Goal: Task Accomplishment & Management: Complete application form

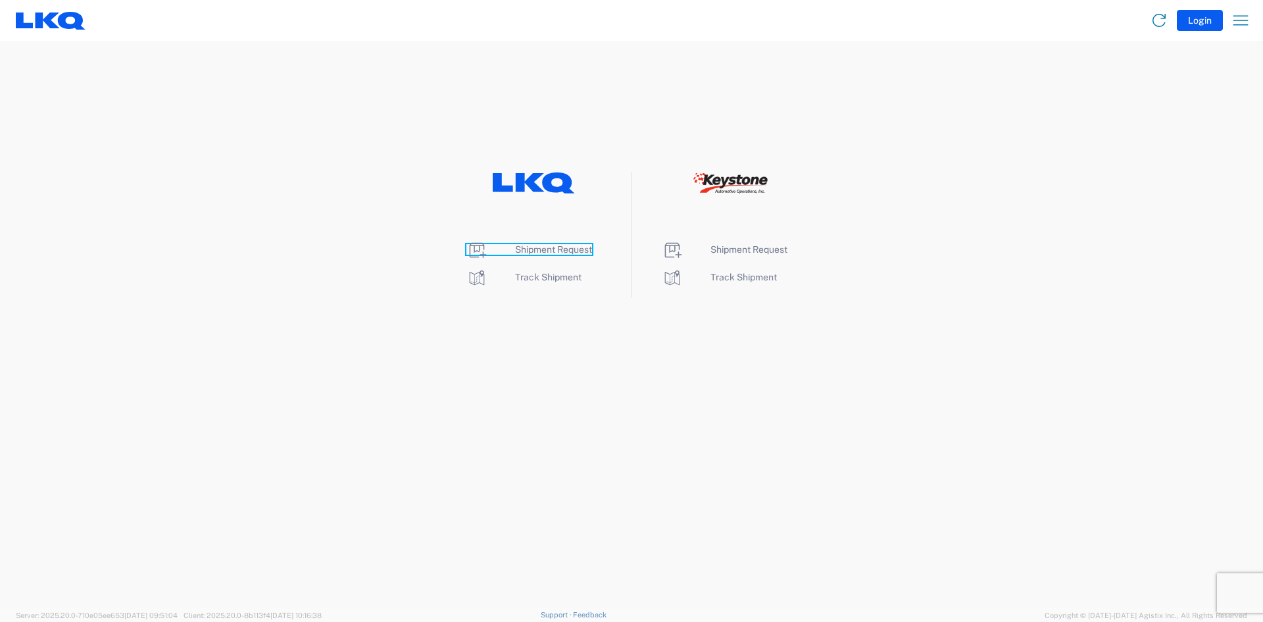
click at [536, 247] on span "Shipment Request" at bounding box center [553, 249] width 77 height 11
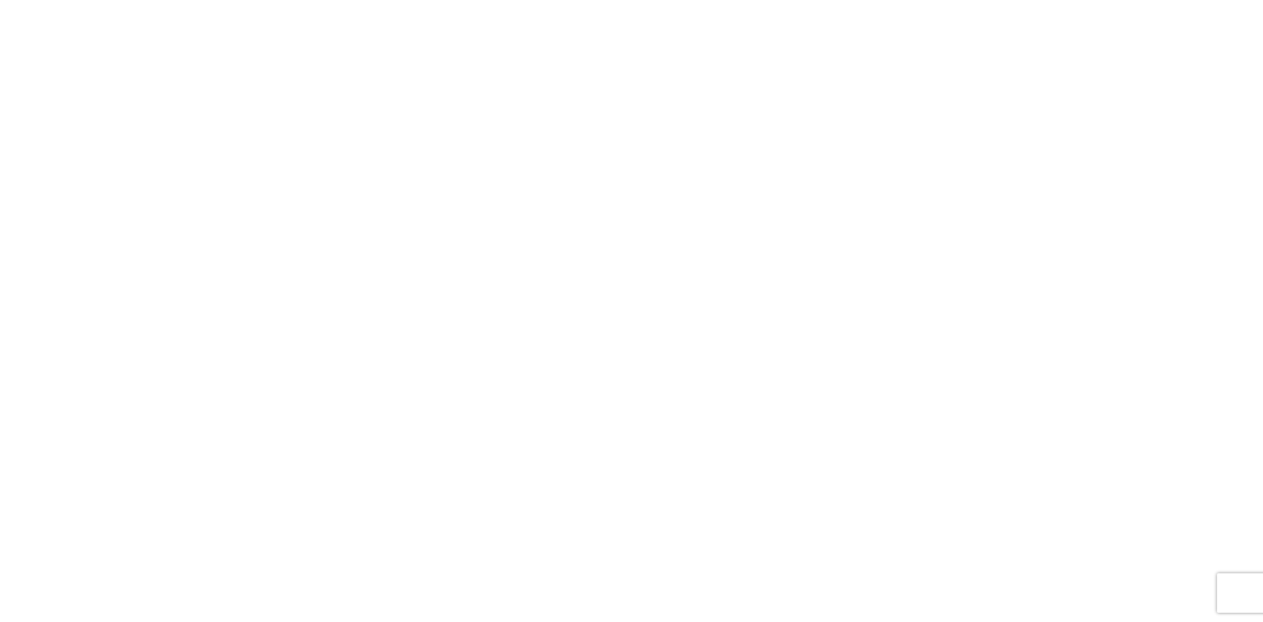
select select "FULL"
select select "LBS"
select select "IN"
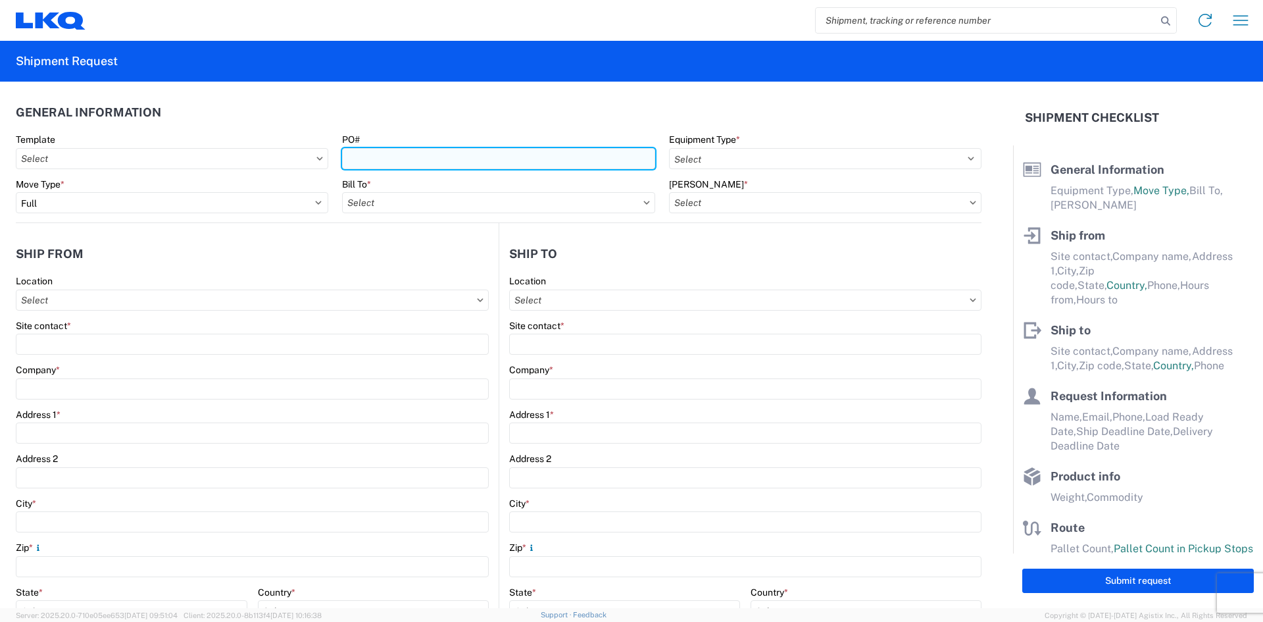
click at [363, 159] on input "PO#" at bounding box center [498, 158] width 313 height 21
type input "T31639"
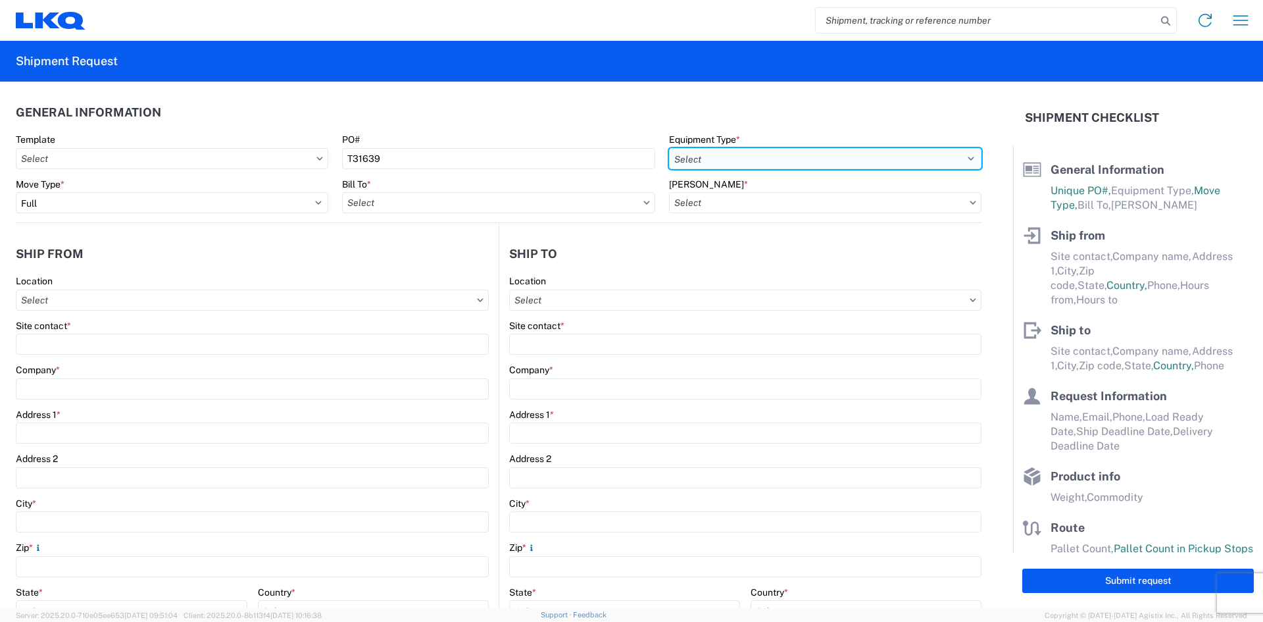
click at [756, 159] on select "Select 53’ Dry Van Flatbed Dropdeck (van) Lowboy (flatbed) Rail" at bounding box center [825, 158] width 313 height 21
select select "STDV"
click at [669, 148] on select "Select 53’ Dry Van Flatbed Dropdeck (van) Lowboy (flatbed) Rail" at bounding box center [825, 158] width 313 height 21
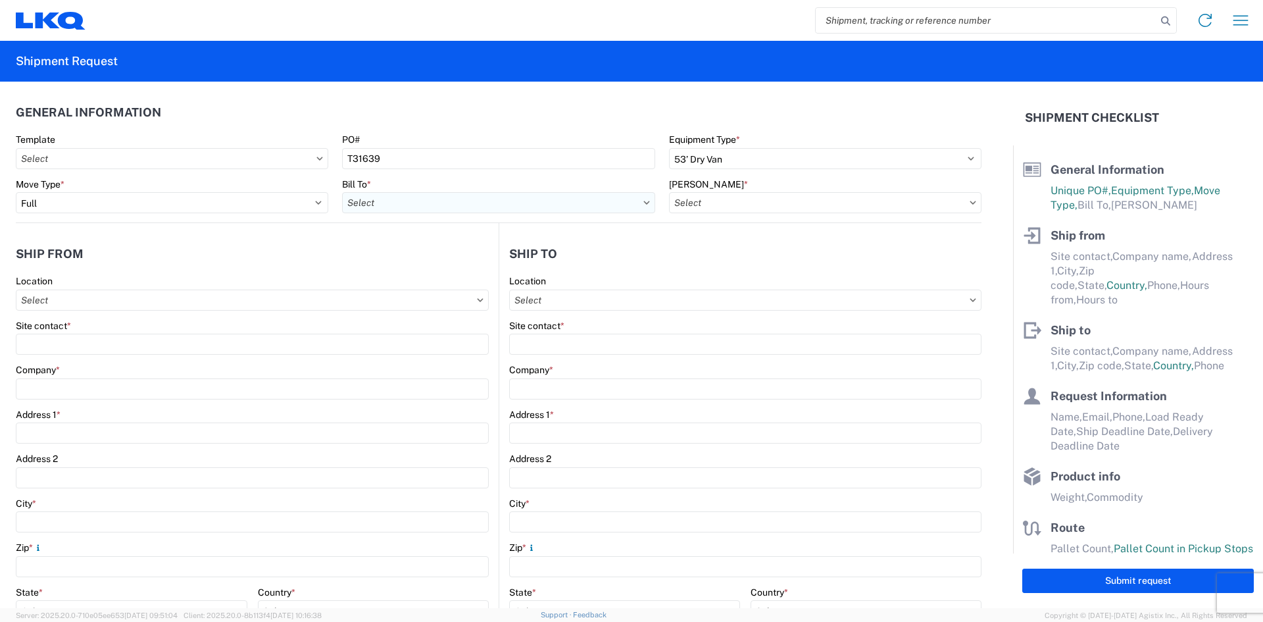
click at [361, 204] on input "text" at bounding box center [498, 202] width 313 height 21
type input "3392"
drag, startPoint x: 394, startPoint y: 264, endPoint x: 403, endPoint y: 263, distance: 10.0
click at [395, 263] on div "3392 - Transmetco" at bounding box center [457, 261] width 230 height 21
type input "3392 - Transmetco"
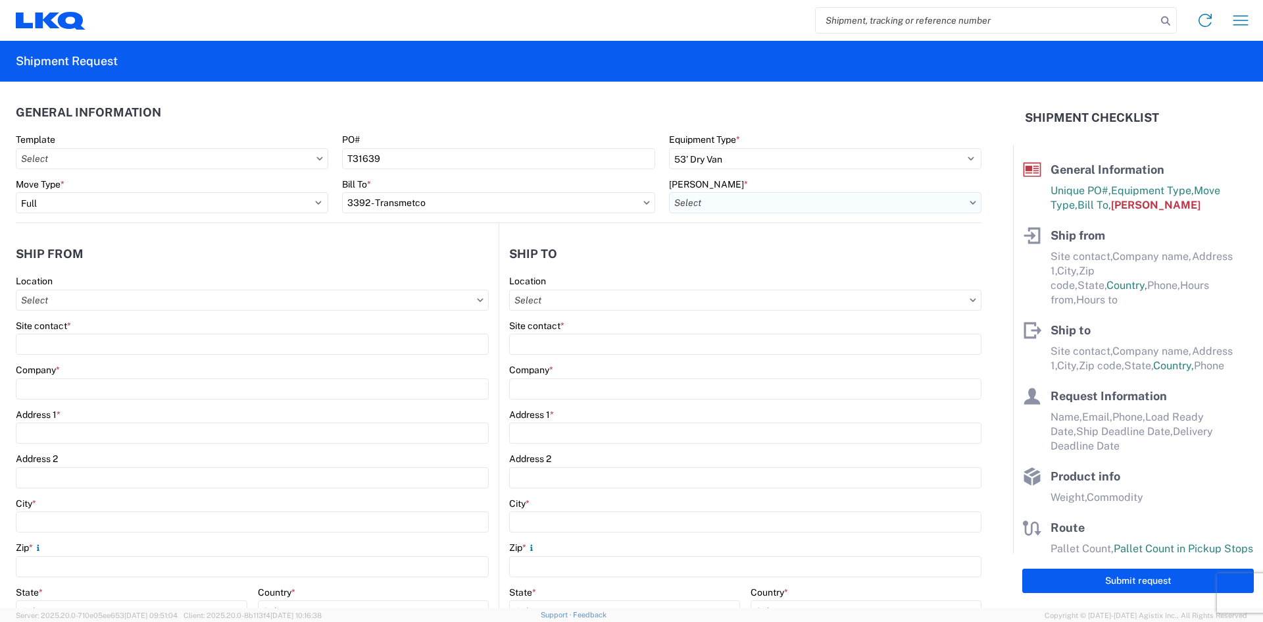
click at [703, 204] on input "text" at bounding box center [825, 202] width 313 height 21
type input "3392"
click at [724, 261] on div "3392-3015-50180-0000 - 3392 Freight In - Wheel Cores" at bounding box center [788, 261] width 245 height 21
type input "3392-3015-50180-0000 - 3392 Freight In - Wheel Cores"
click at [525, 297] on input "text" at bounding box center [745, 300] width 472 height 21
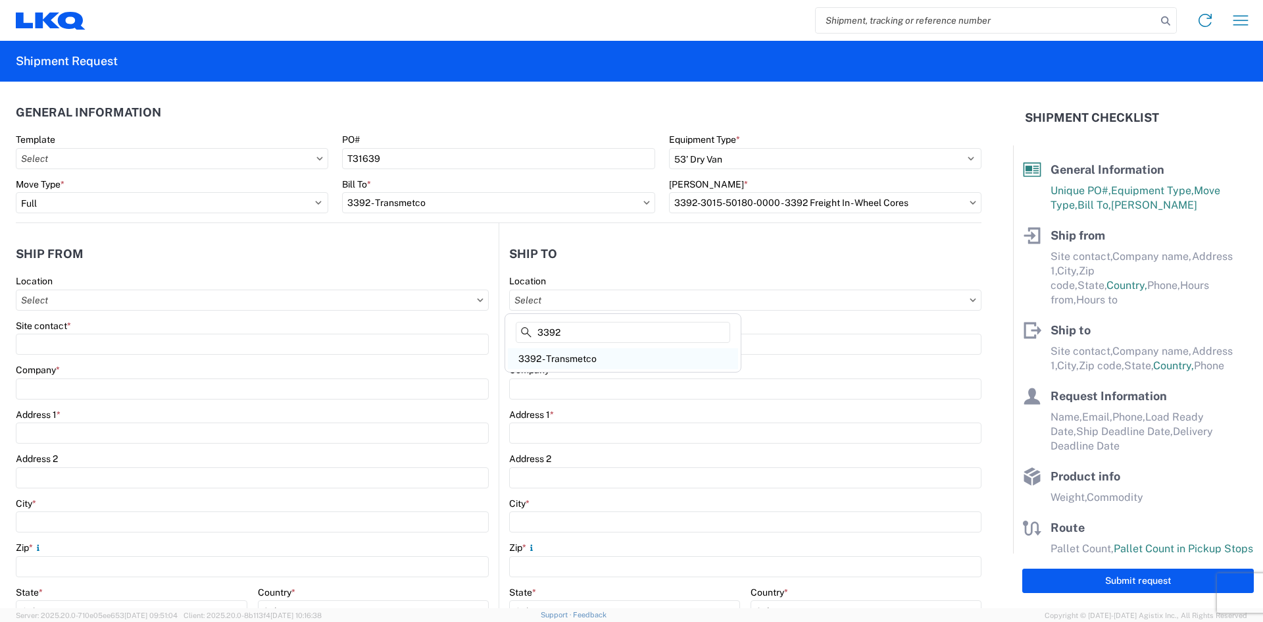
type input "3392"
click at [565, 355] on div "3392 - Transmetco" at bounding box center [623, 358] width 230 height 21
type input "3392 - Transmetco"
type input "LKQ Corporation"
type input "[STREET_ADDRESS]"
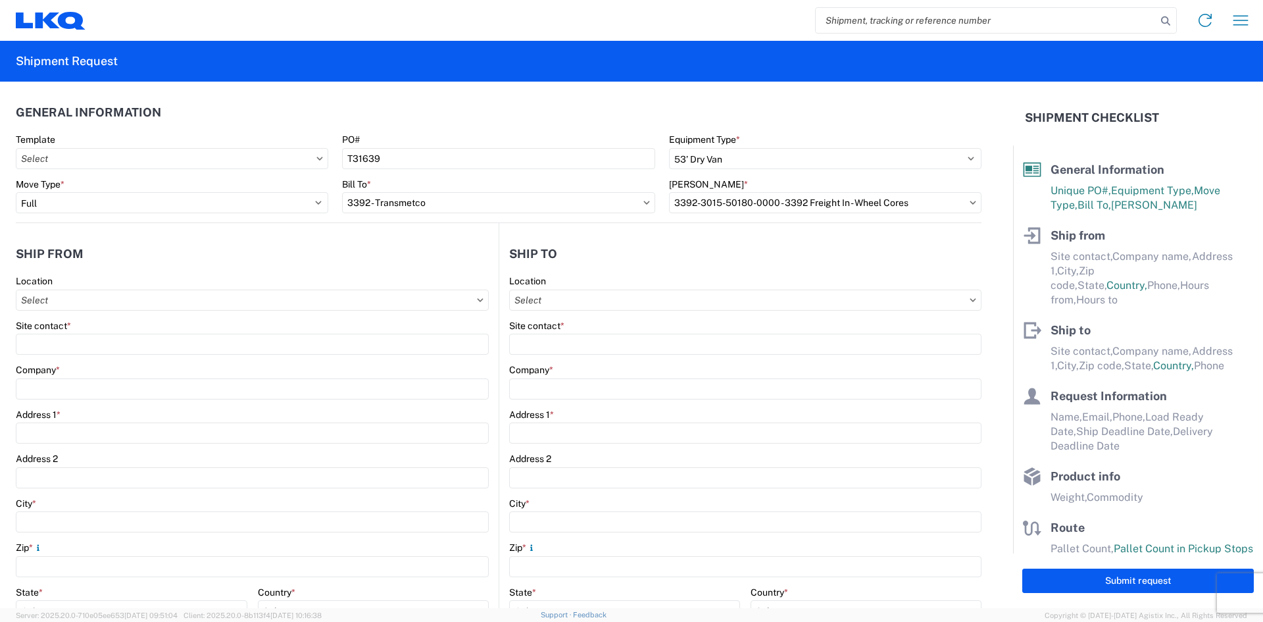
type input "Huntington"
type input "46750"
select select "US"
click at [32, 303] on input "text" at bounding box center [252, 300] width 473 height 21
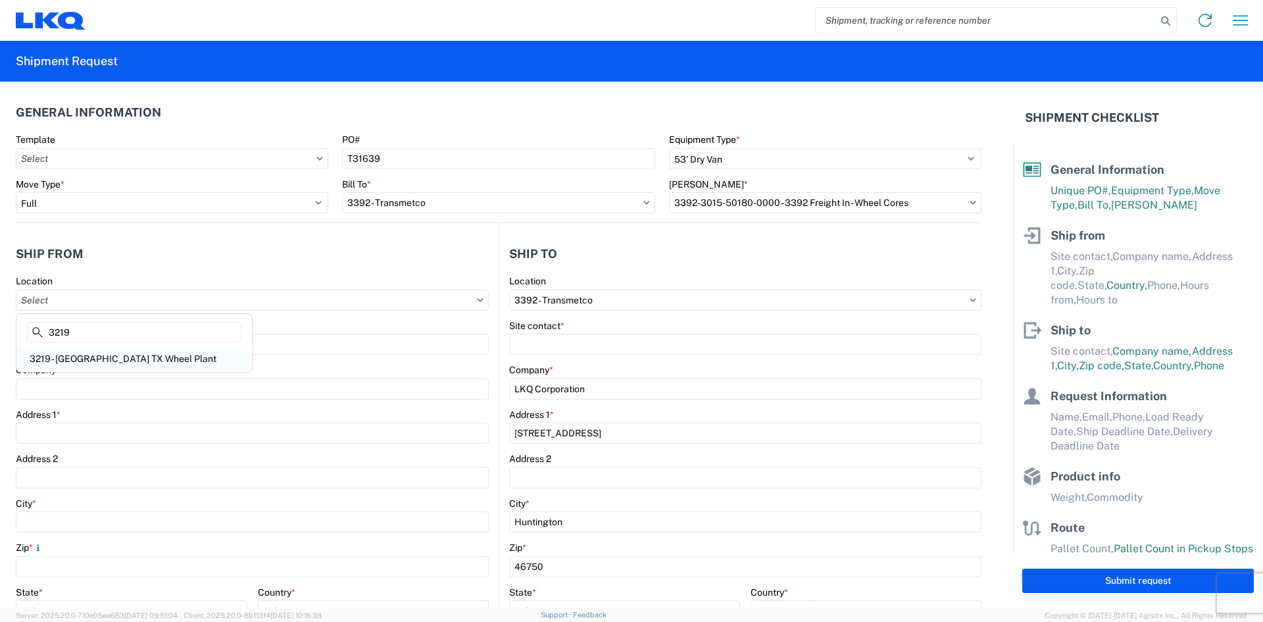
type input "3219"
click at [115, 361] on div "3219 - [GEOGRAPHIC_DATA] TX Wheel Plant" at bounding box center [134, 358] width 230 height 21
type input "3219 - [GEOGRAPHIC_DATA] TX Wheel Plant"
type input "LKQ Corporation"
type input "[STREET_ADDRESS]"
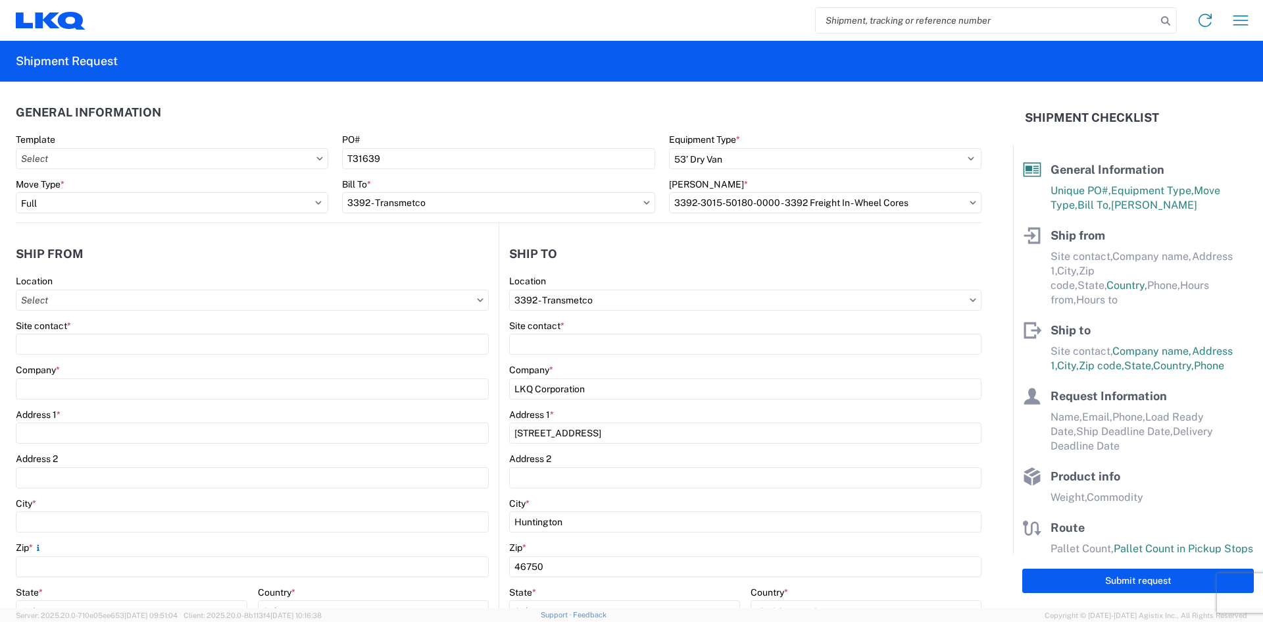
type input "[PERSON_NAME]"
type input "75141"
select select "[GEOGRAPHIC_DATA]"
select select "US"
type input "[PHONE_NUMBER]"
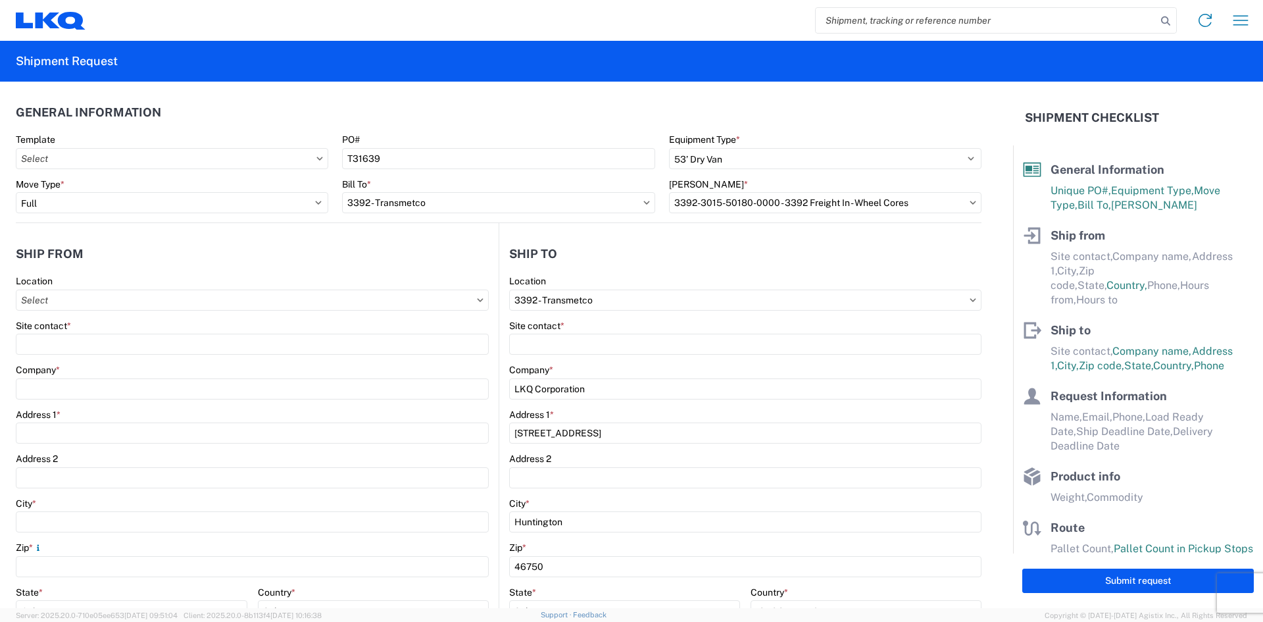
type input "07:00"
type input "16:00"
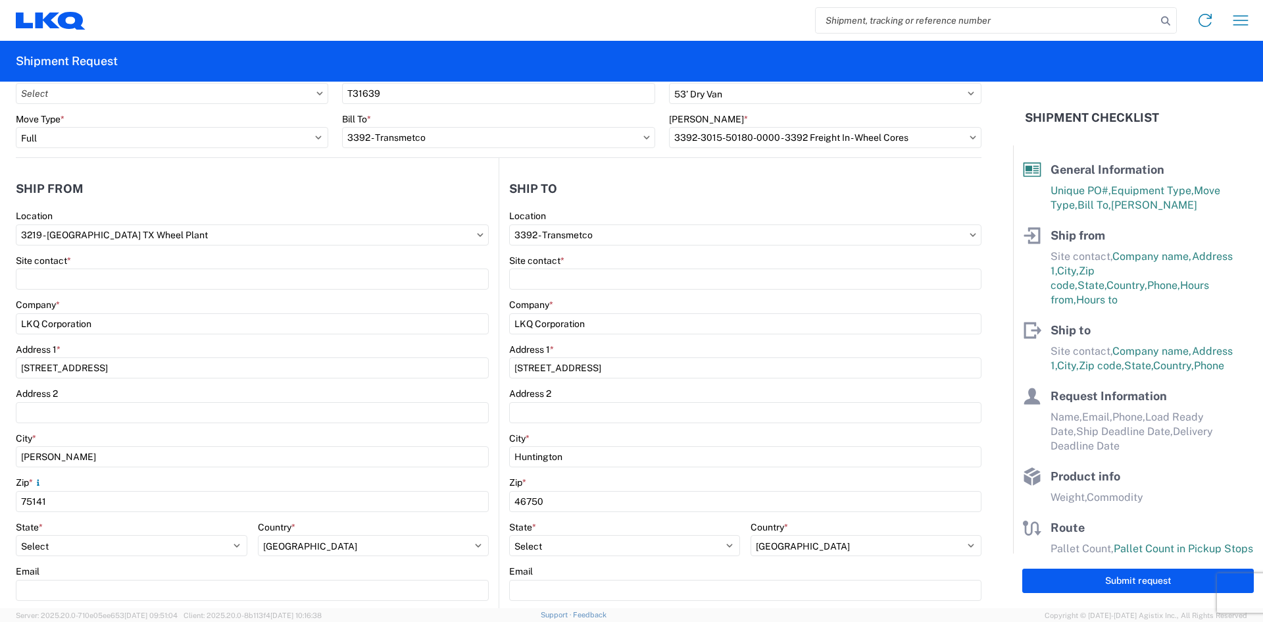
scroll to position [66, 0]
click at [43, 234] on input "3219 - [GEOGRAPHIC_DATA] TX Wheel Plant" at bounding box center [252, 234] width 473 height 21
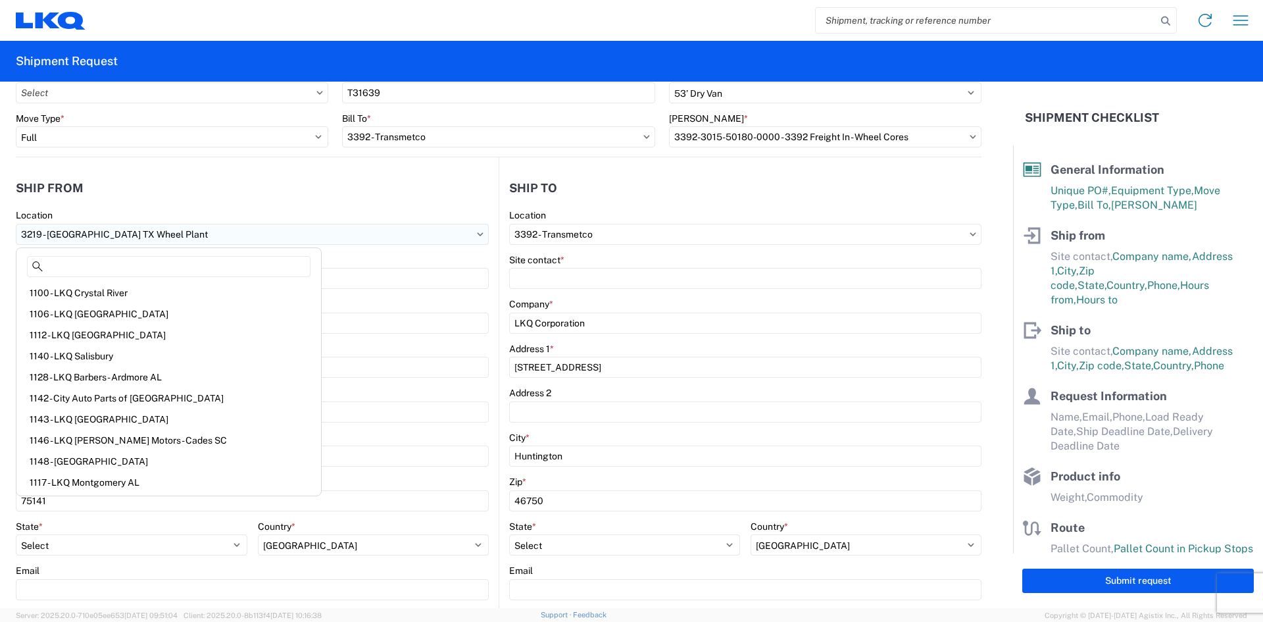
click at [151, 234] on input "3219 - [GEOGRAPHIC_DATA] TX Wheel Plant" at bounding box center [252, 234] width 473 height 21
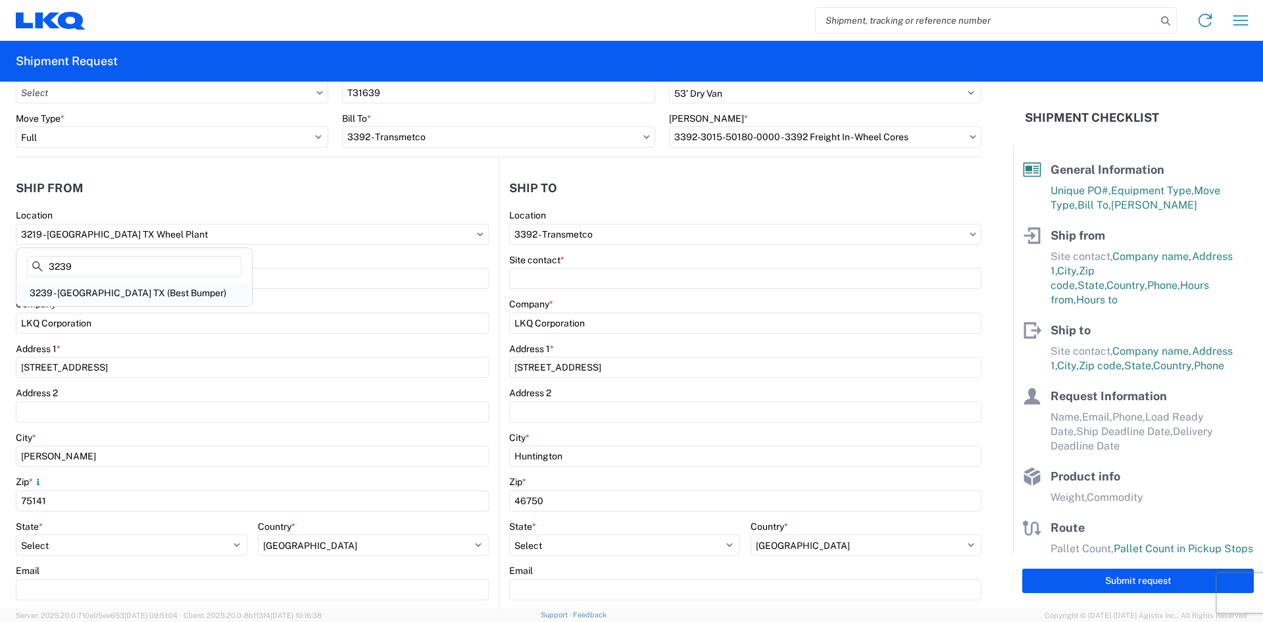
type input "3239"
click at [118, 293] on div "3239 - [GEOGRAPHIC_DATA] TX (Best Bumper)" at bounding box center [134, 292] width 230 height 21
type input "3239 - [GEOGRAPHIC_DATA] TX (Best Bumper)"
click at [45, 232] on input "3239 - [GEOGRAPHIC_DATA] TX (Best Bumper)" at bounding box center [252, 234] width 473 height 21
type input "3219"
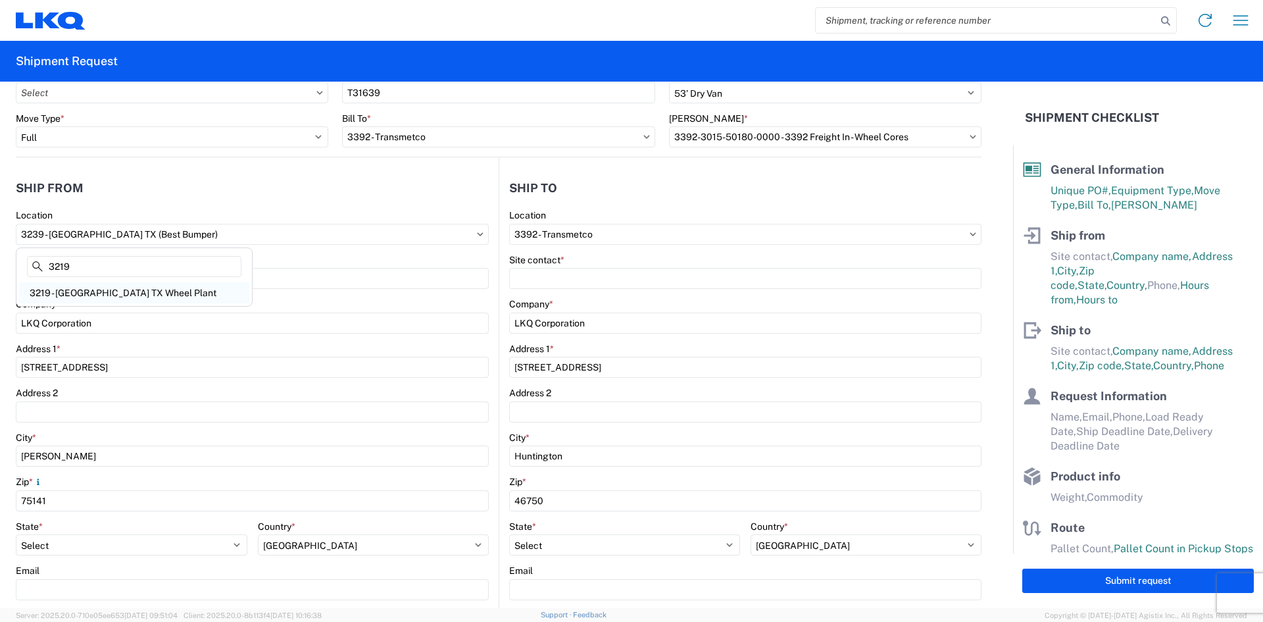
click at [68, 290] on div "3219 - [GEOGRAPHIC_DATA] TX Wheel Plant" at bounding box center [134, 292] width 230 height 21
type input "3219 - [GEOGRAPHIC_DATA] TX Wheel Plant"
type input "[PHONE_NUMBER]"
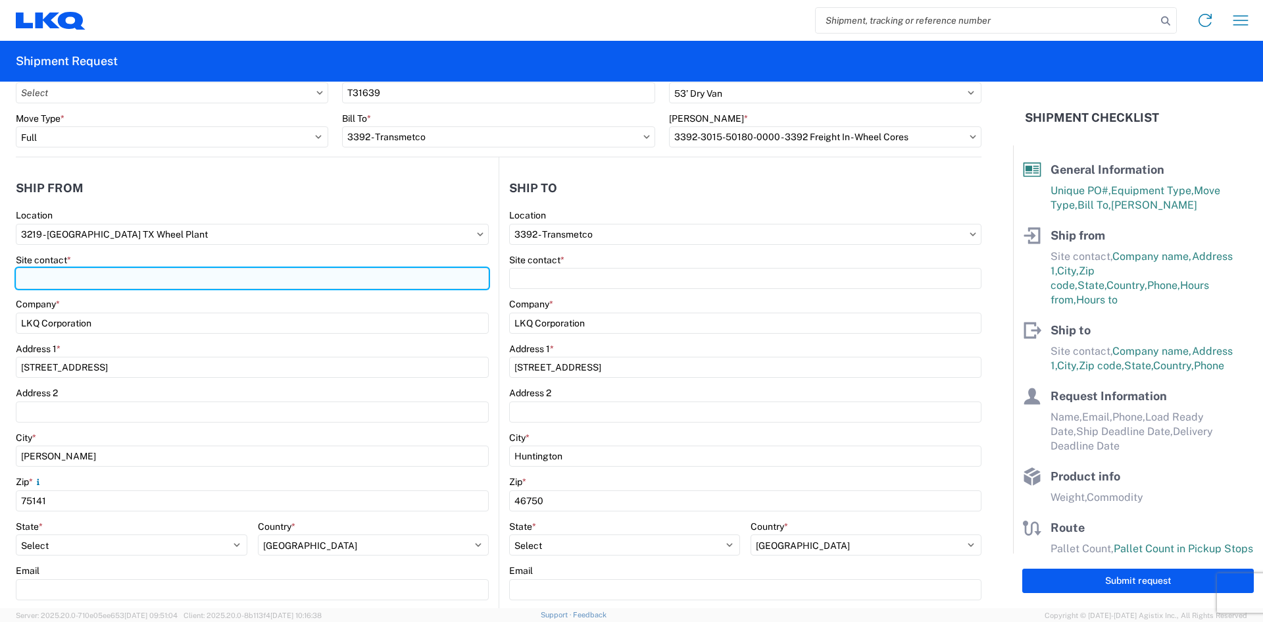
click at [41, 272] on input "Site contact *" at bounding box center [252, 278] width 473 height 21
type input "c"
type input "[PERSON_NAME]"
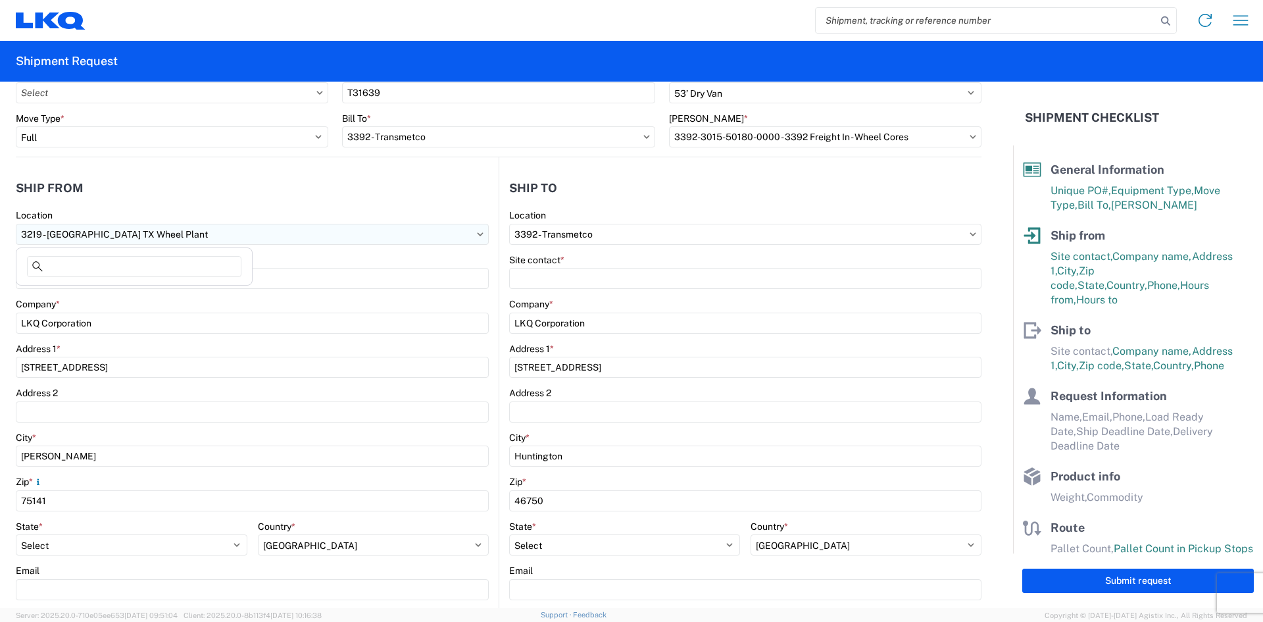
click at [147, 232] on input "3219 - [GEOGRAPHIC_DATA] TX Wheel Plant" at bounding box center [252, 234] width 473 height 21
type input "3"
type input "3239"
click at [86, 293] on div "3239 - [GEOGRAPHIC_DATA] TX (Best Bumper)" at bounding box center [134, 292] width 230 height 21
type input "3239 - [GEOGRAPHIC_DATA] TX (Best Bumper)"
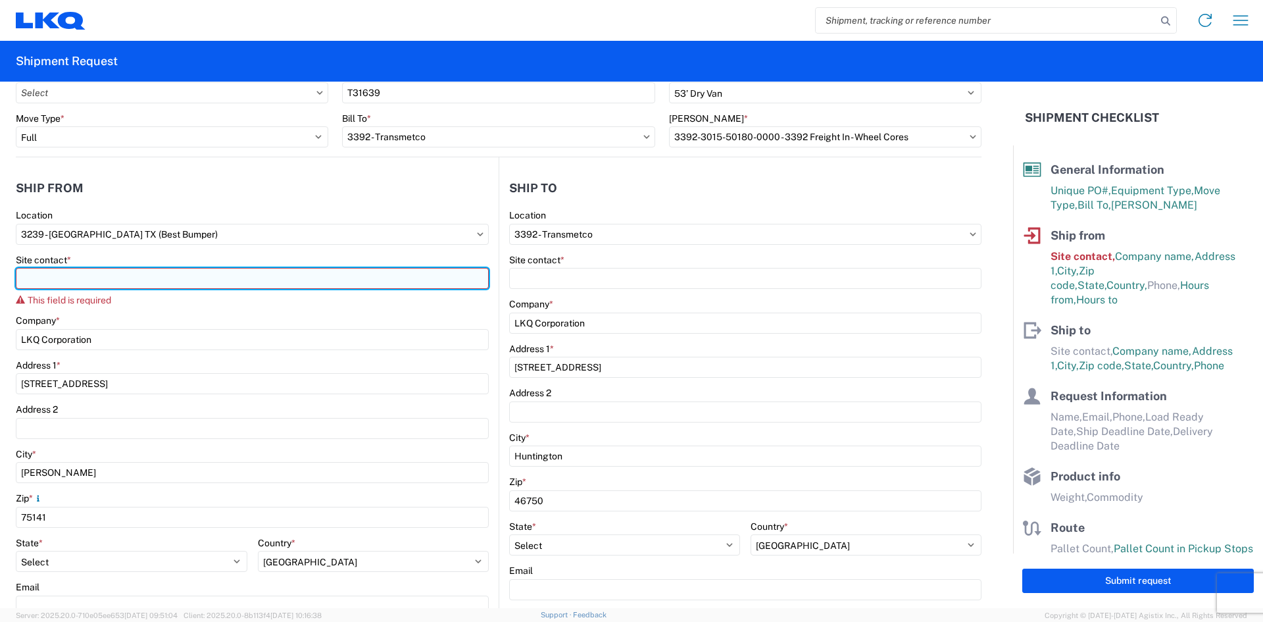
click at [40, 282] on input "Site contact *" at bounding box center [252, 278] width 473 height 21
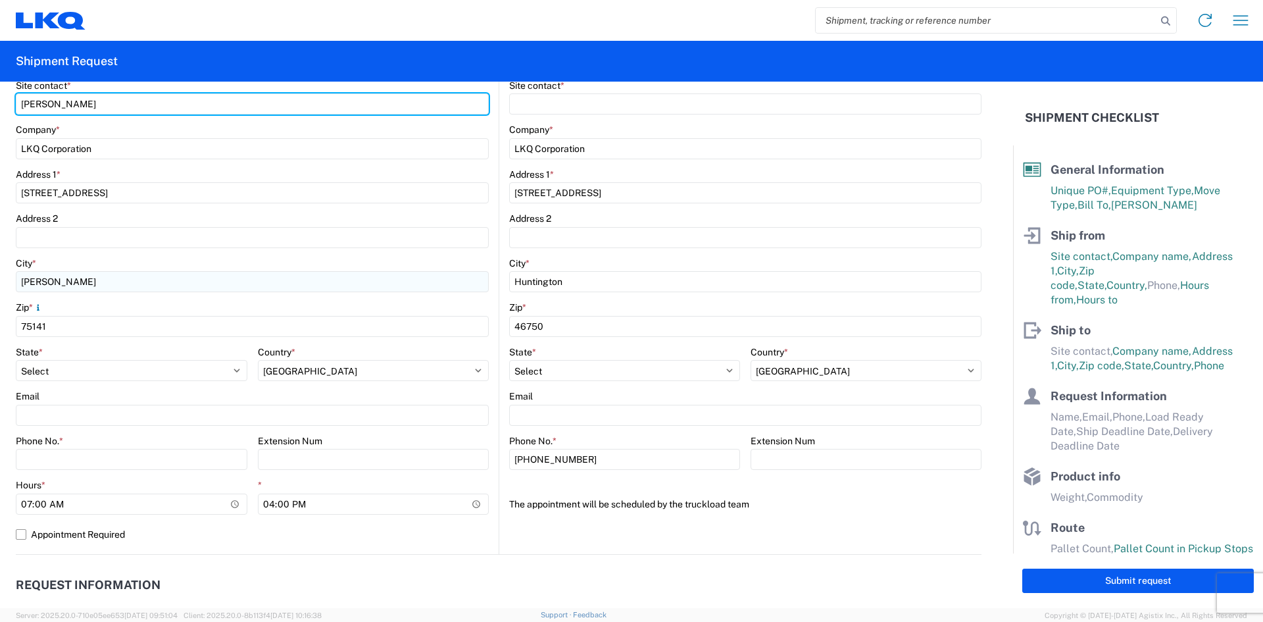
scroll to position [263, 0]
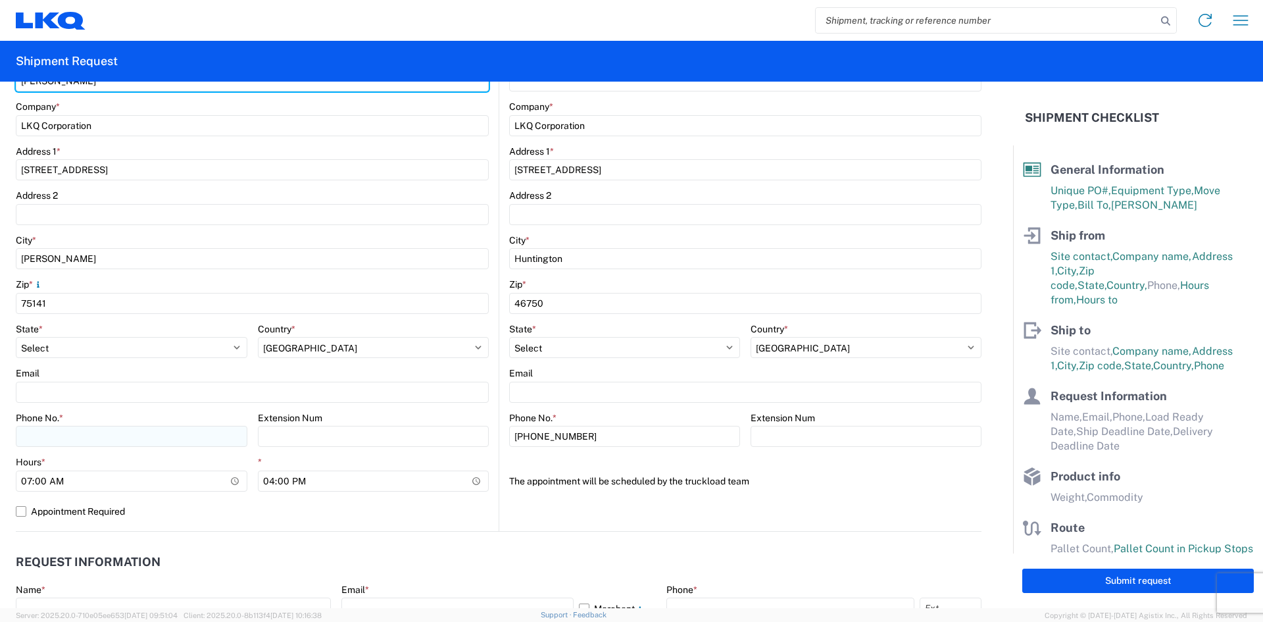
type input "[PERSON_NAME]"
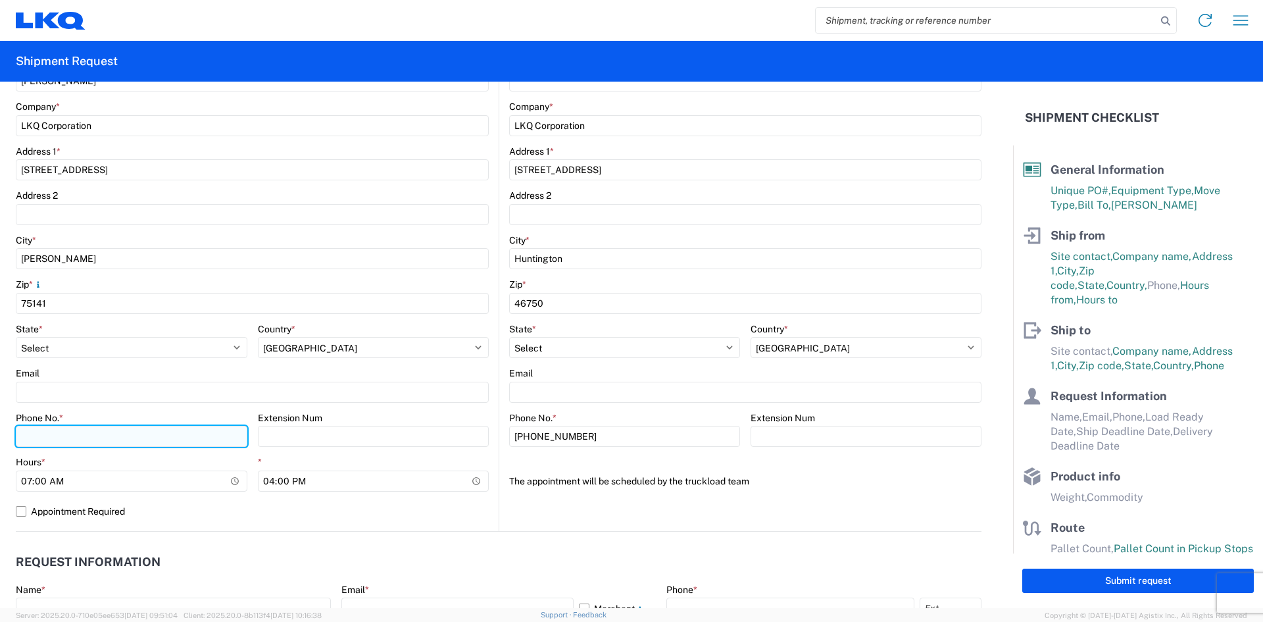
click at [44, 444] on input "Phone No. *" at bounding box center [132, 436] width 232 height 21
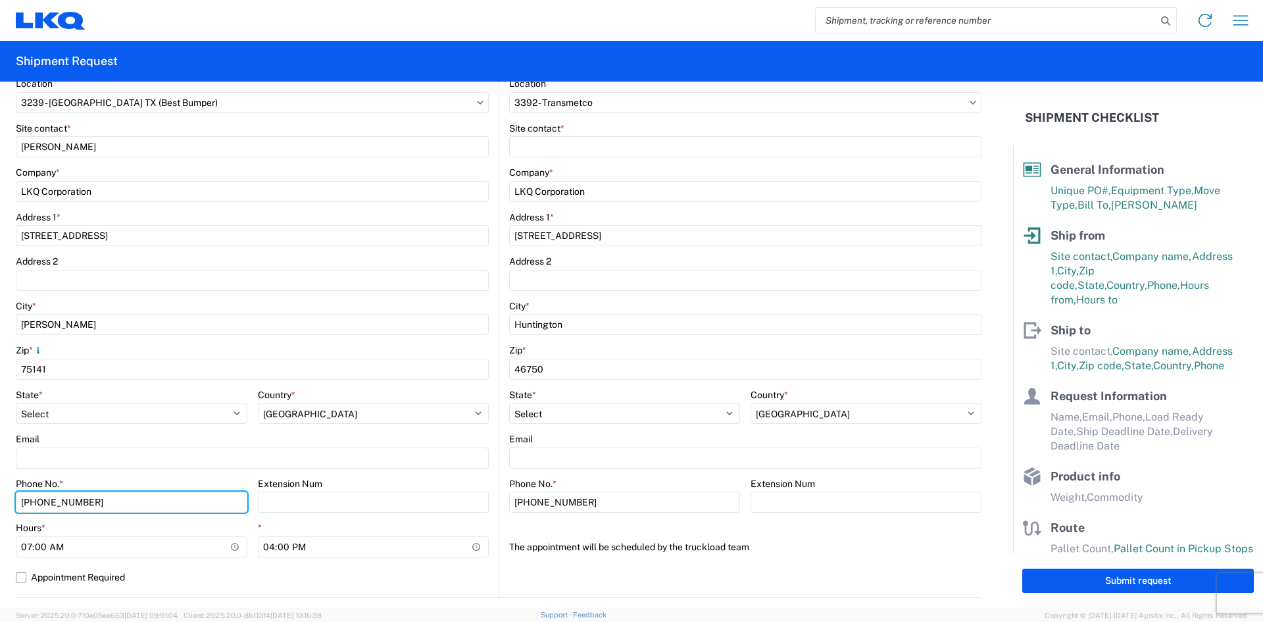
scroll to position [66, 0]
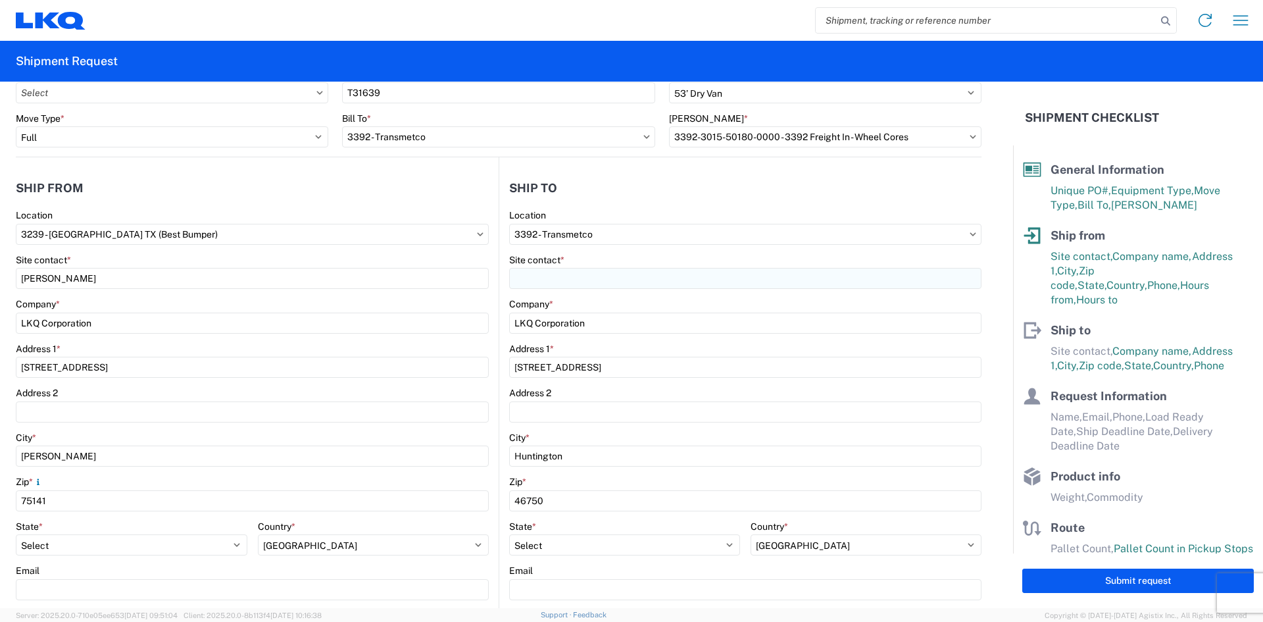
type input "[PHONE_NUMBER]"
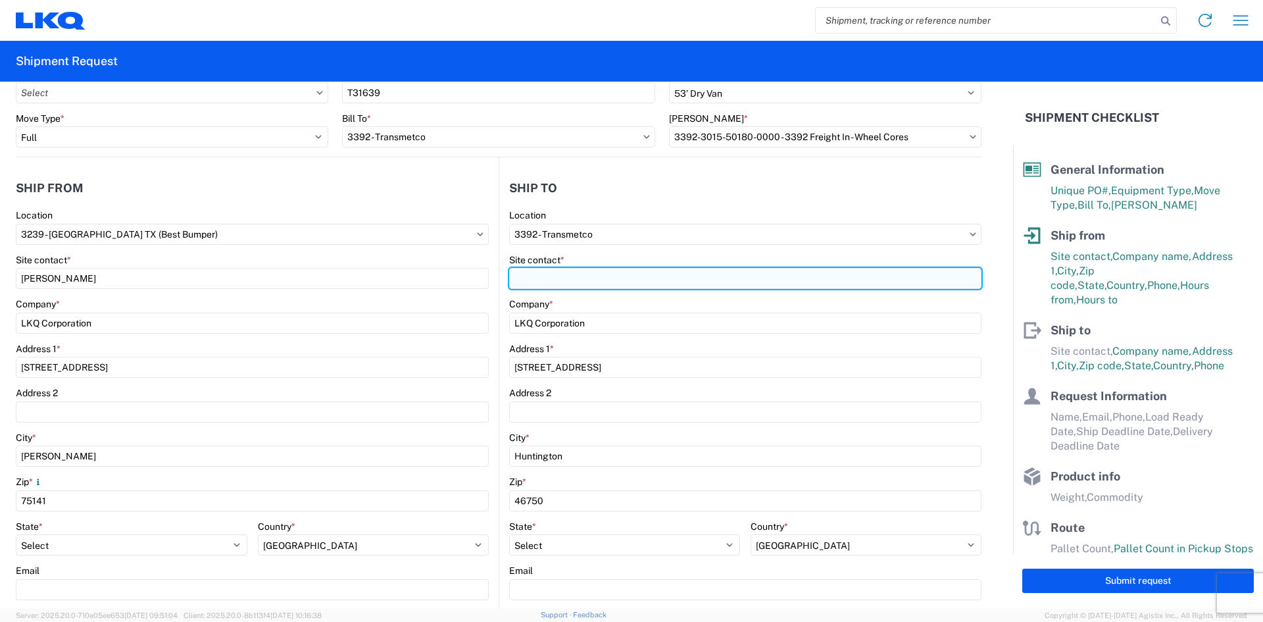
click at [535, 277] on input "Site contact *" at bounding box center [745, 278] width 472 height 21
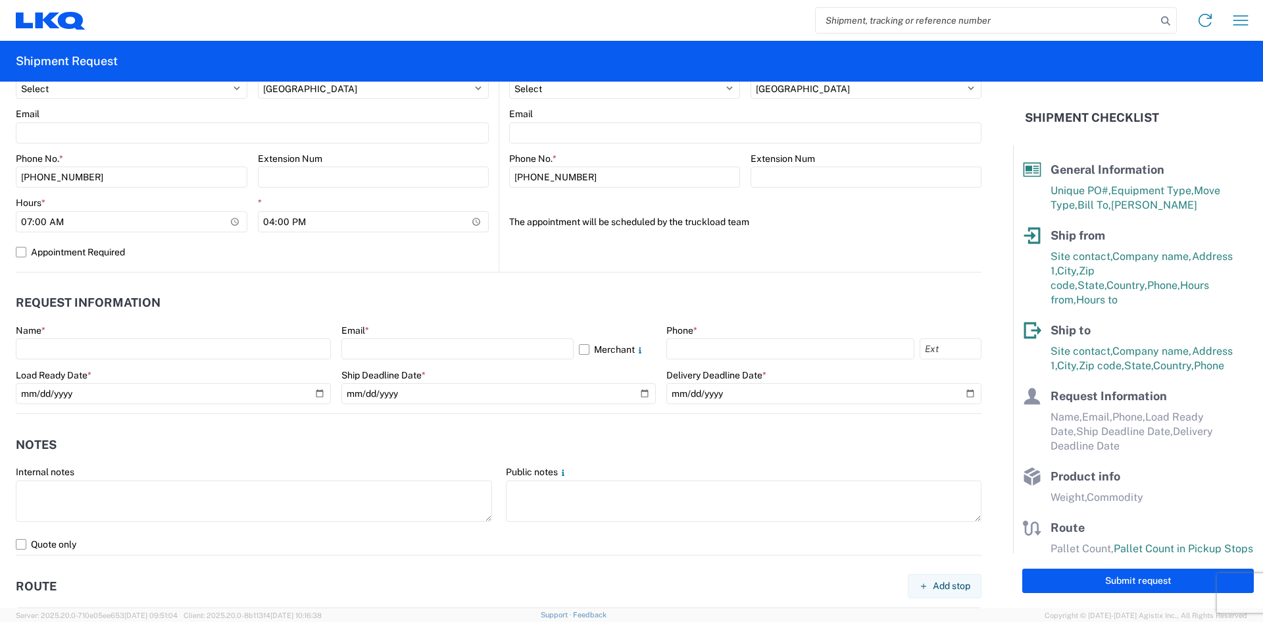
scroll to position [526, 0]
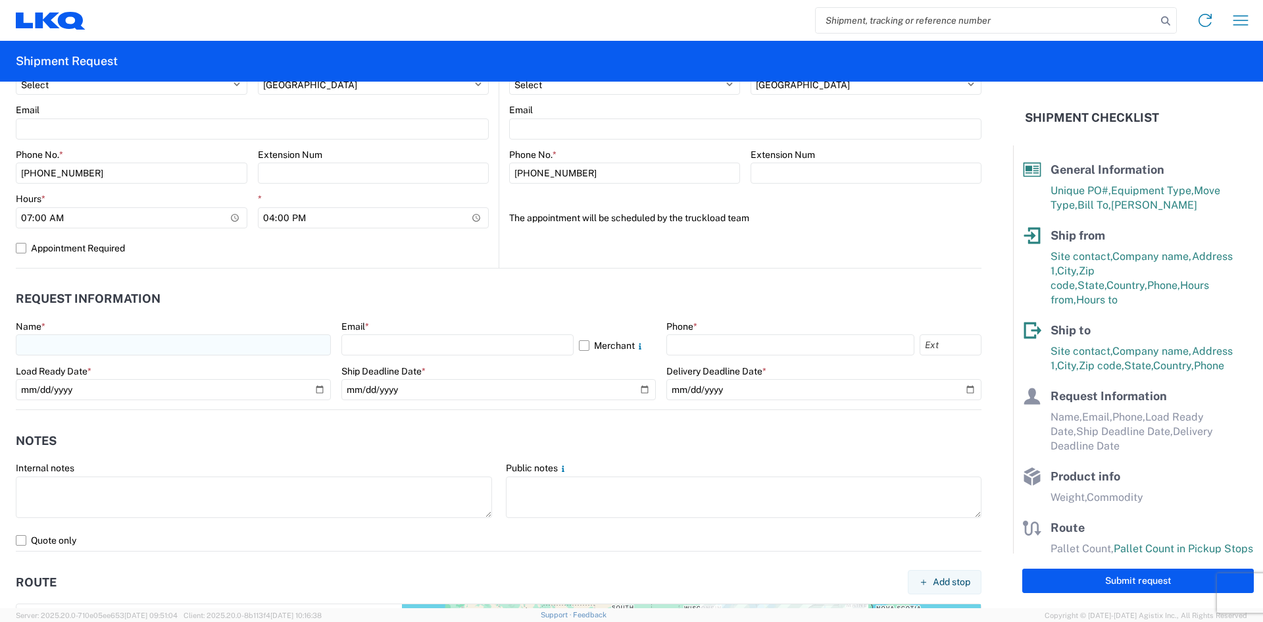
type input "[PERSON_NAME]"
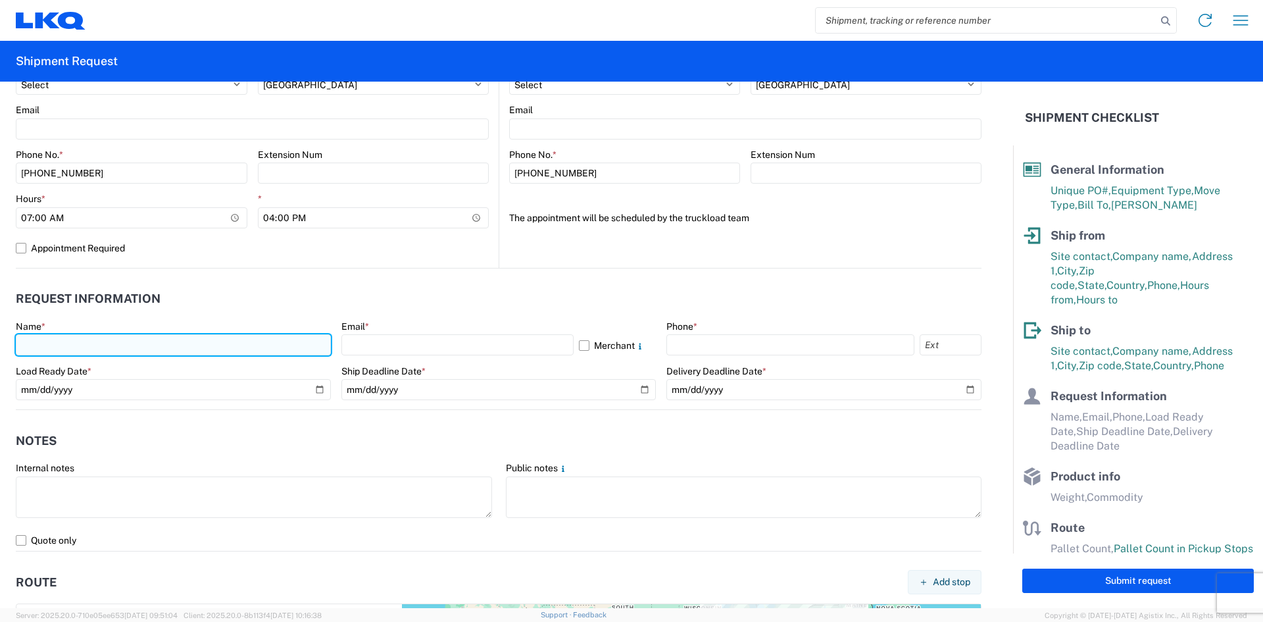
click at [43, 344] on input "text" at bounding box center [173, 344] width 315 height 21
type input "[PERSON_NAME]"
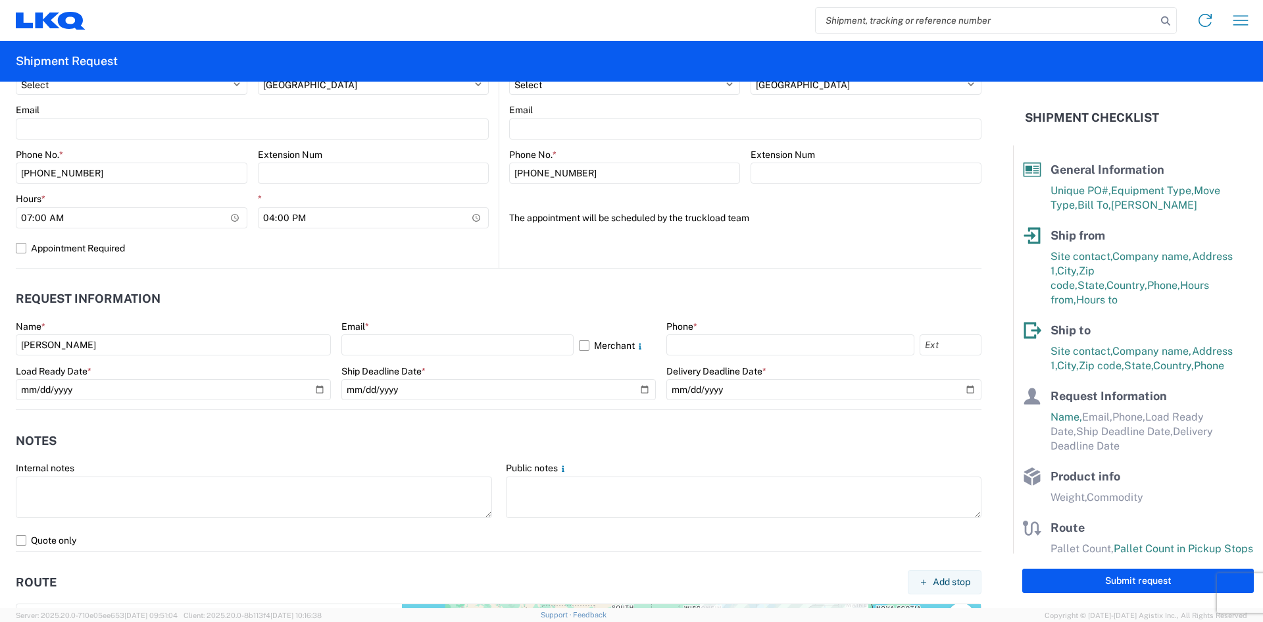
click at [374, 328] on div "Email *" at bounding box center [499, 326] width 315 height 12
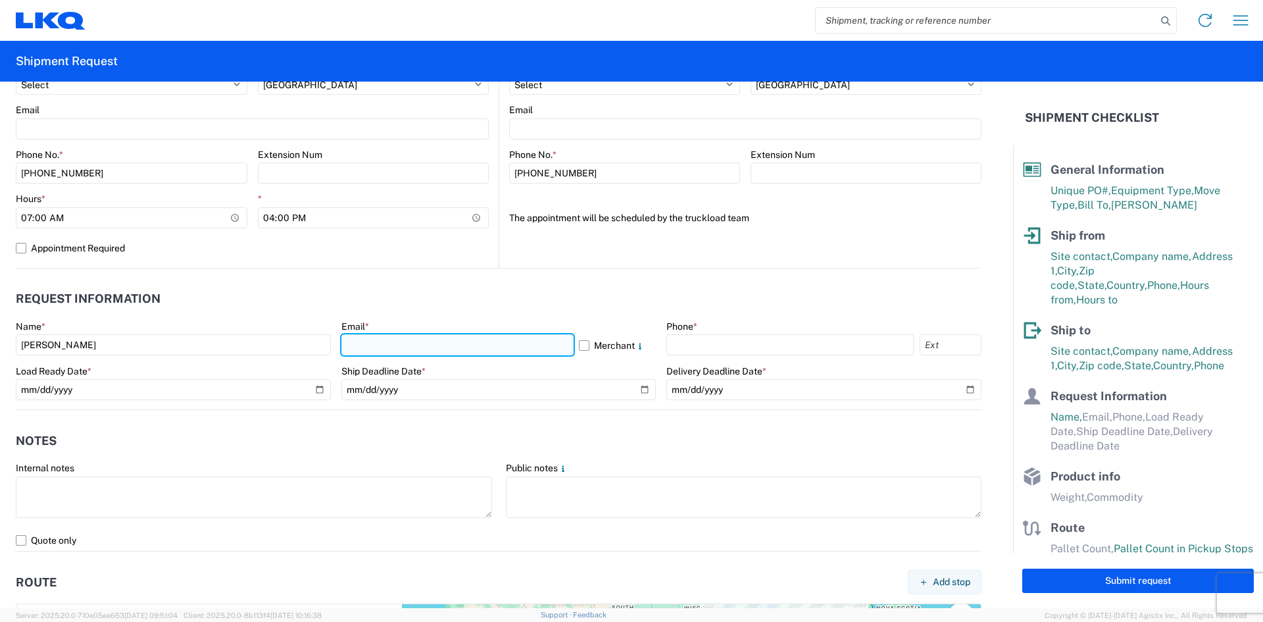
click at [357, 338] on input "text" at bounding box center [458, 344] width 232 height 21
type input "[EMAIL_ADDRESS][DOMAIN_NAME]"
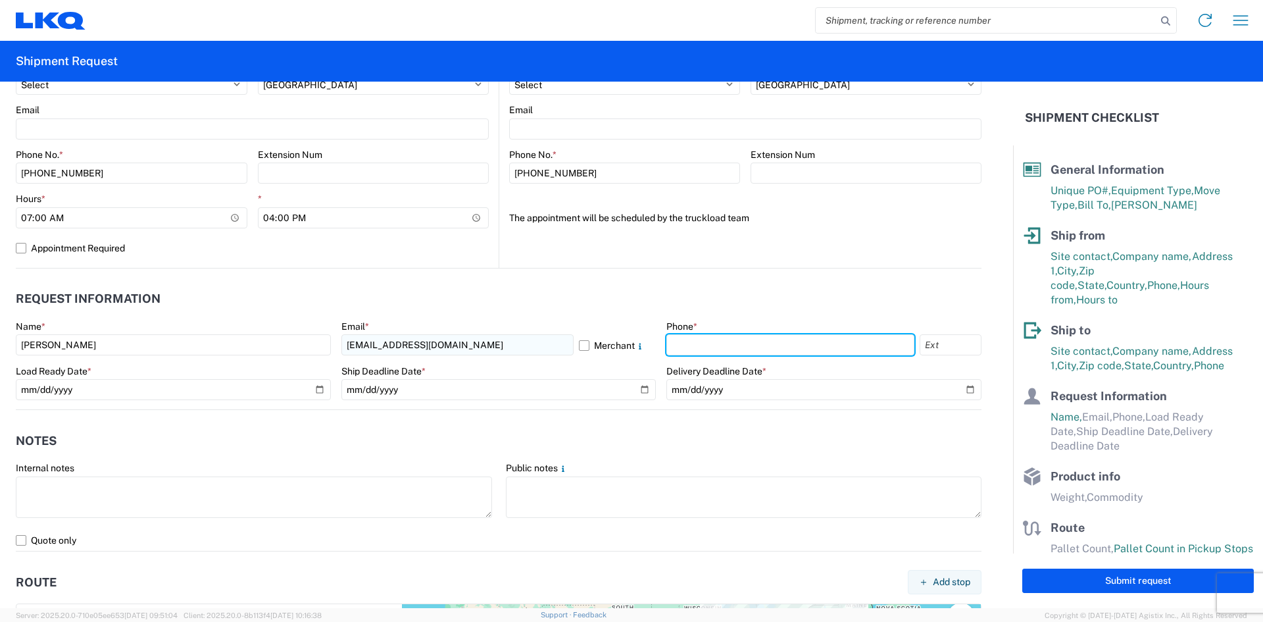
type input "6168351539"
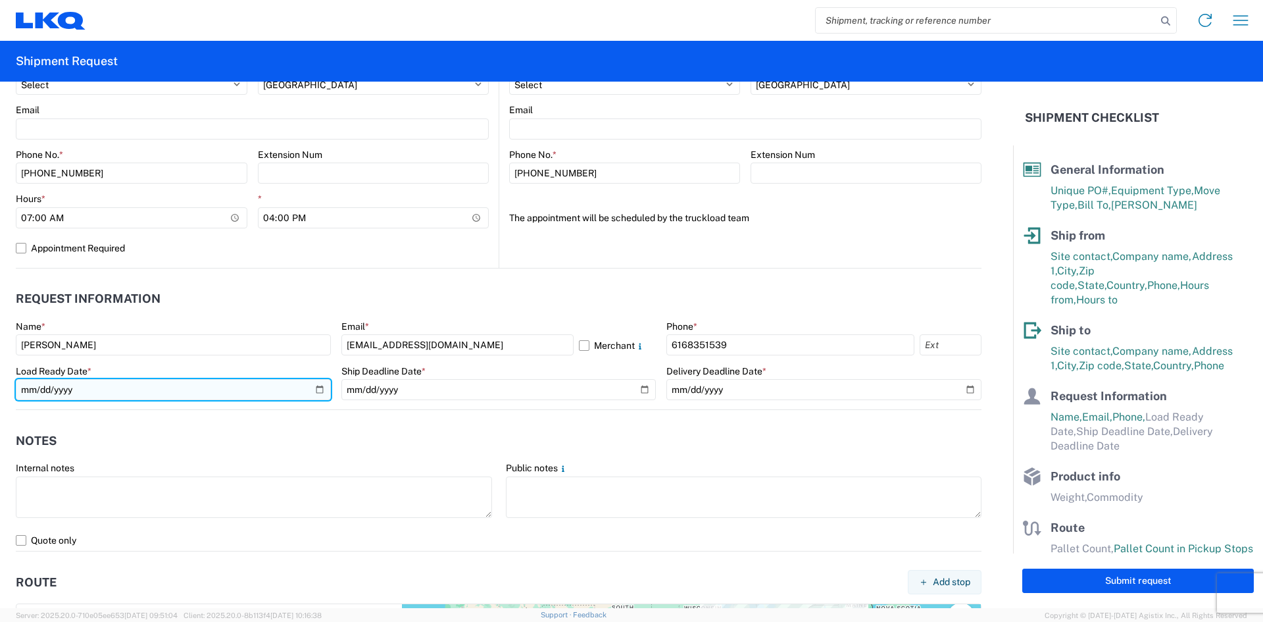
click at [315, 391] on input "date" at bounding box center [173, 389] width 315 height 21
type input "[DATE]"
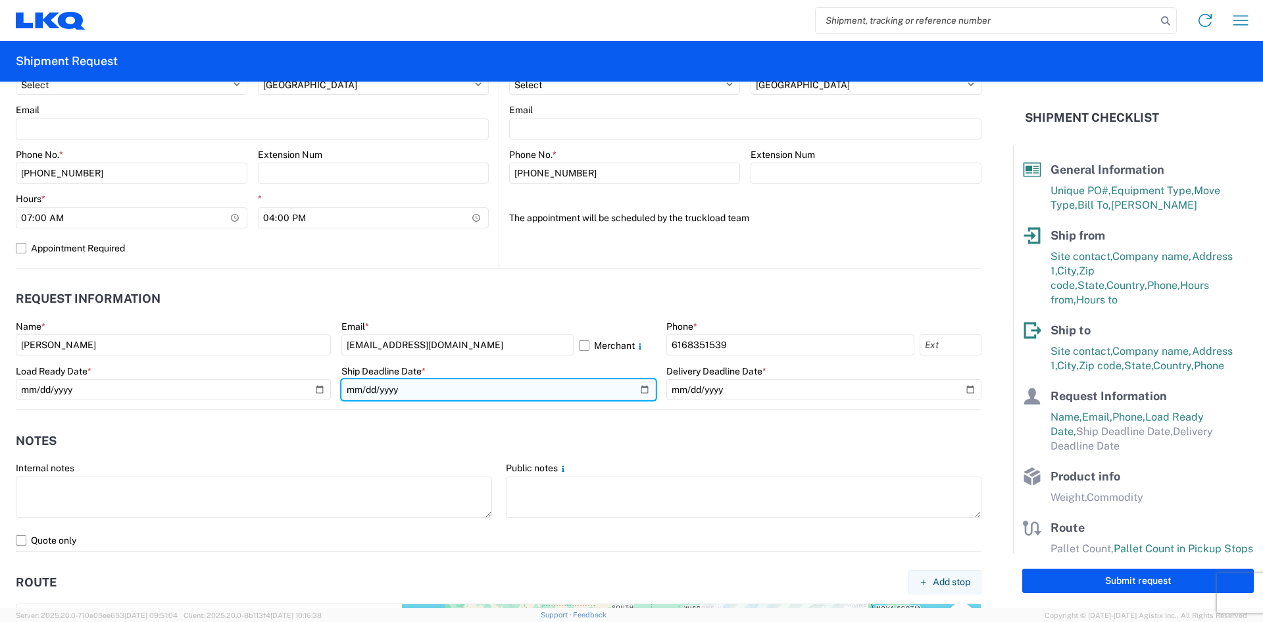
click at [638, 387] on input "date" at bounding box center [499, 389] width 315 height 21
type input "[DATE]"
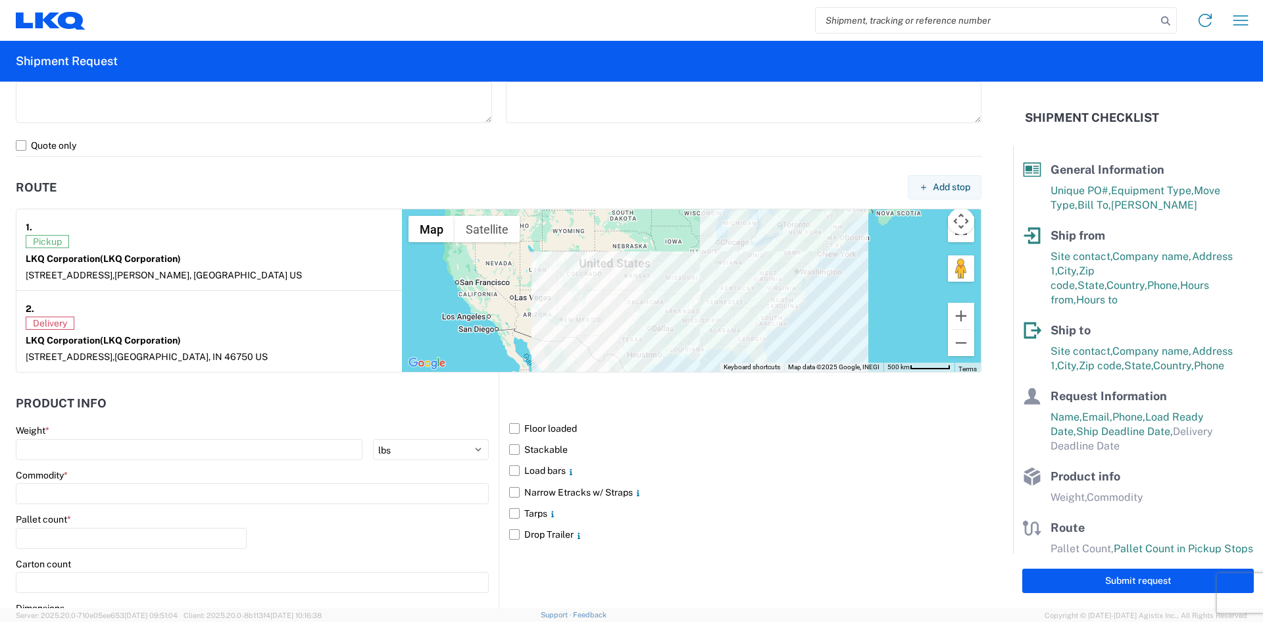
scroll to position [1052, 0]
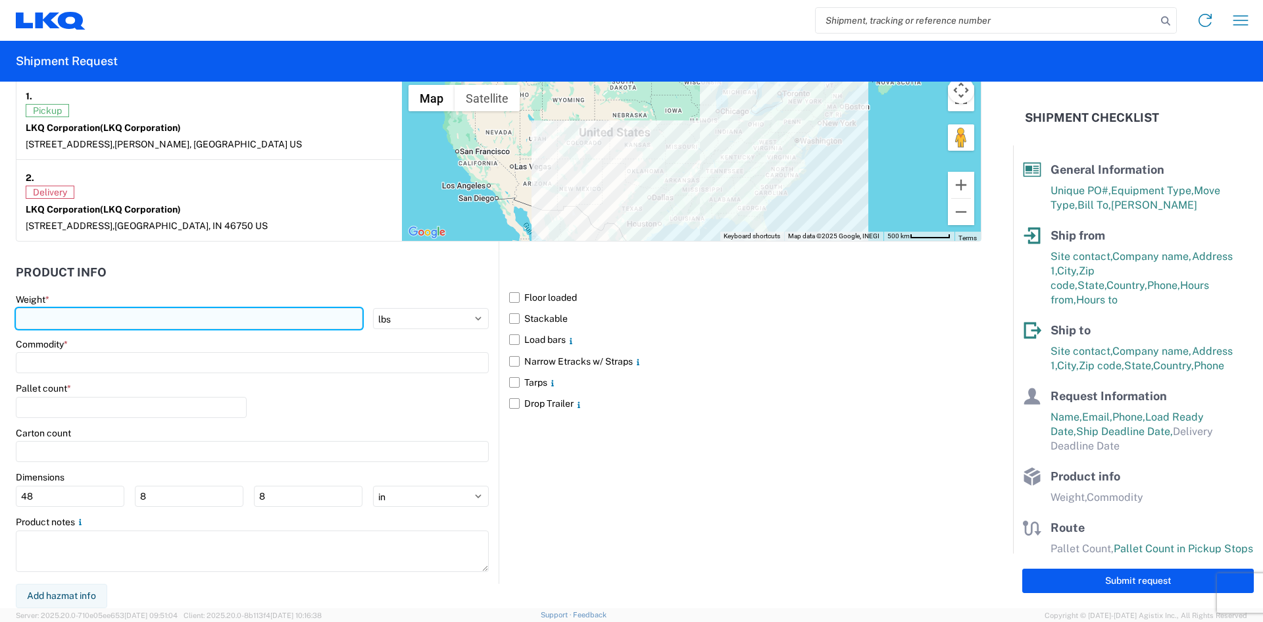
click at [36, 319] on input "number" at bounding box center [189, 318] width 347 height 21
type input "40000"
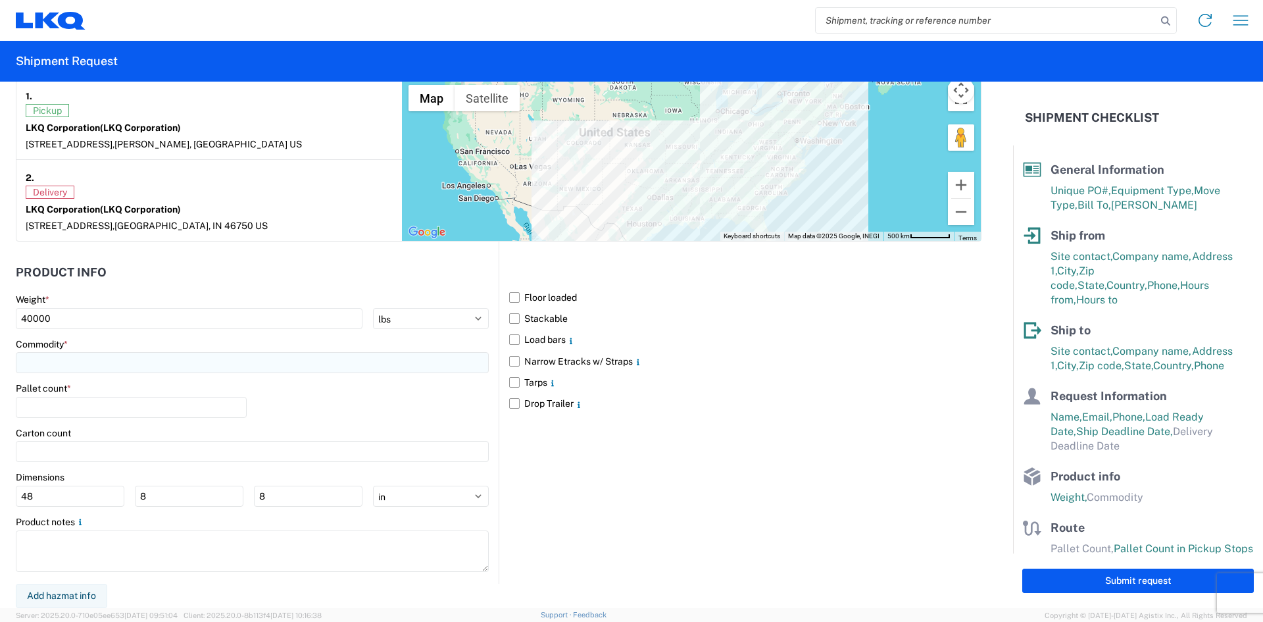
click at [49, 363] on input at bounding box center [252, 362] width 473 height 21
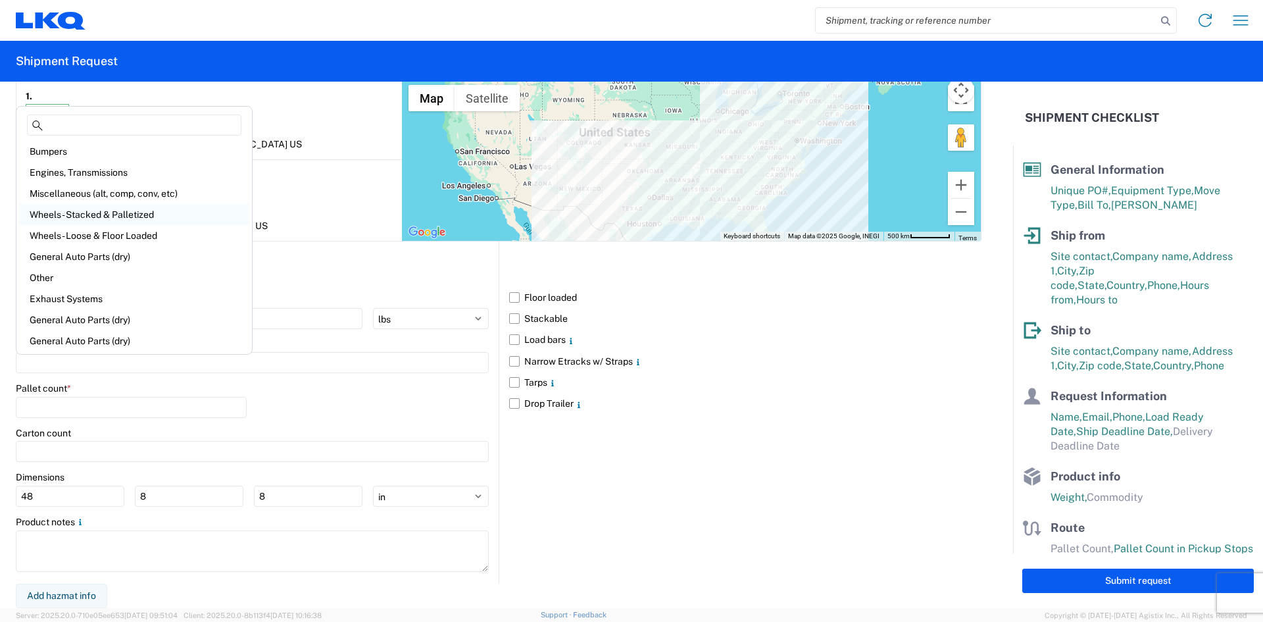
click at [86, 214] on div "Wheels - Stacked & Palletized" at bounding box center [134, 214] width 230 height 21
type input "Wheels - Stacked & Palletized"
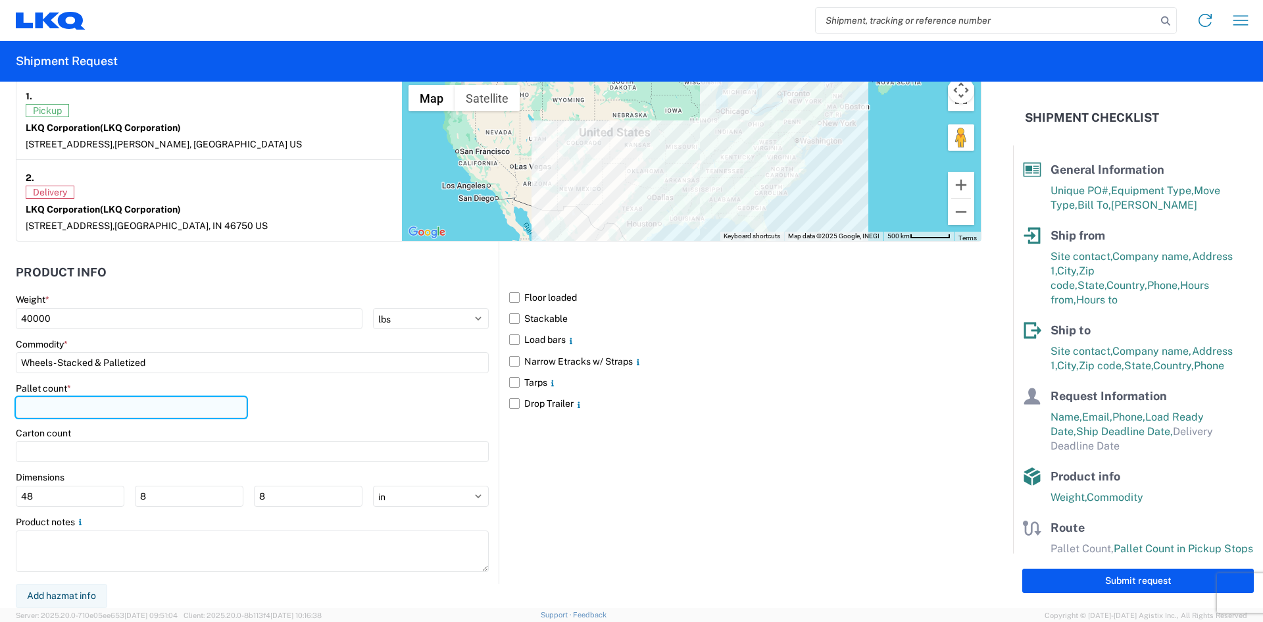
click at [37, 404] on input "number" at bounding box center [131, 407] width 231 height 21
type input "42"
click at [511, 317] on label "Stackable" at bounding box center [745, 318] width 472 height 21
click at [0, 0] on input "Stackable" at bounding box center [0, 0] width 0 height 0
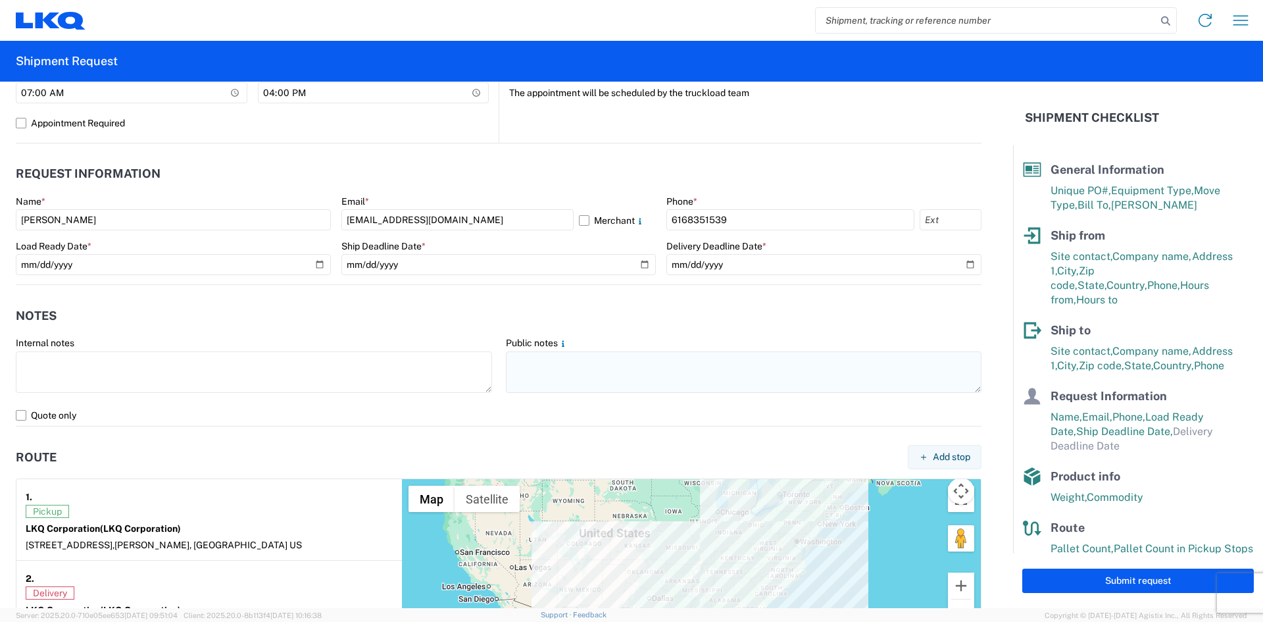
scroll to position [724, 0]
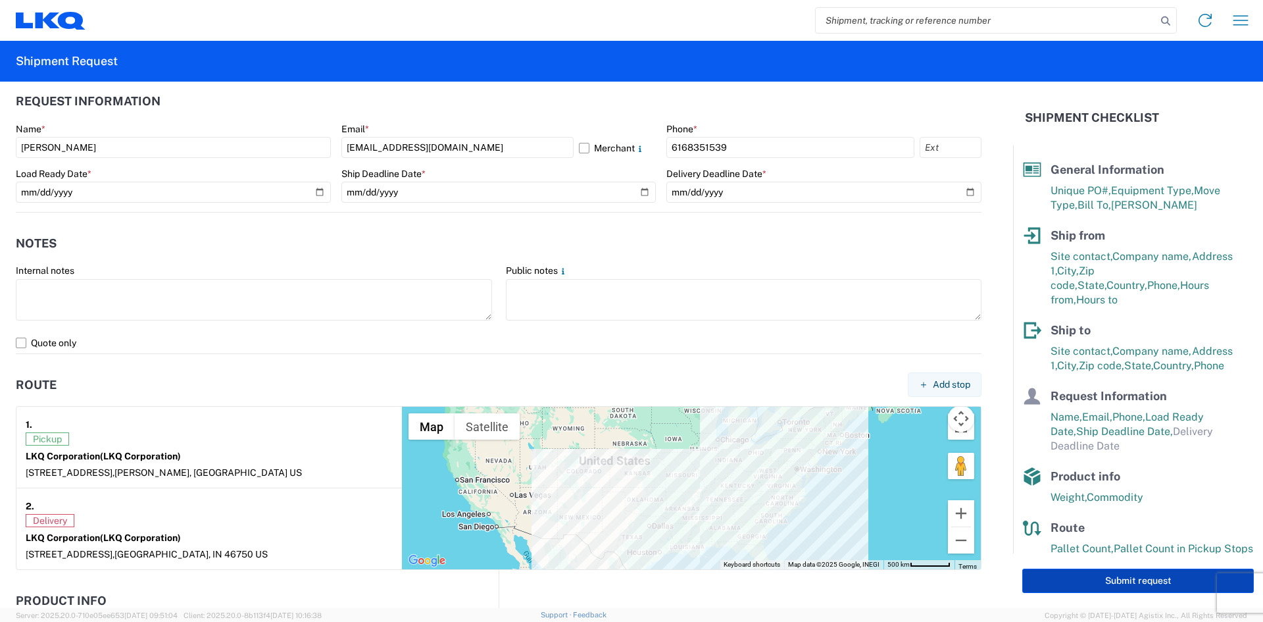
click at [1093, 583] on button "Submit request" at bounding box center [1139, 581] width 232 height 24
select select "US"
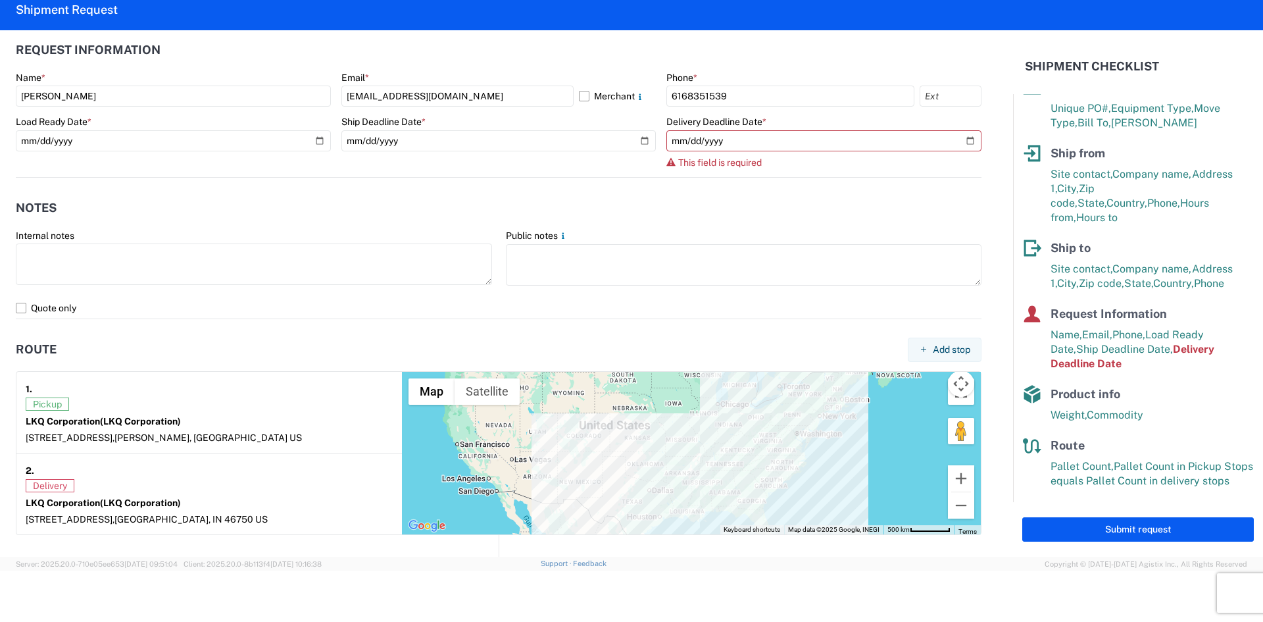
scroll to position [54, 0]
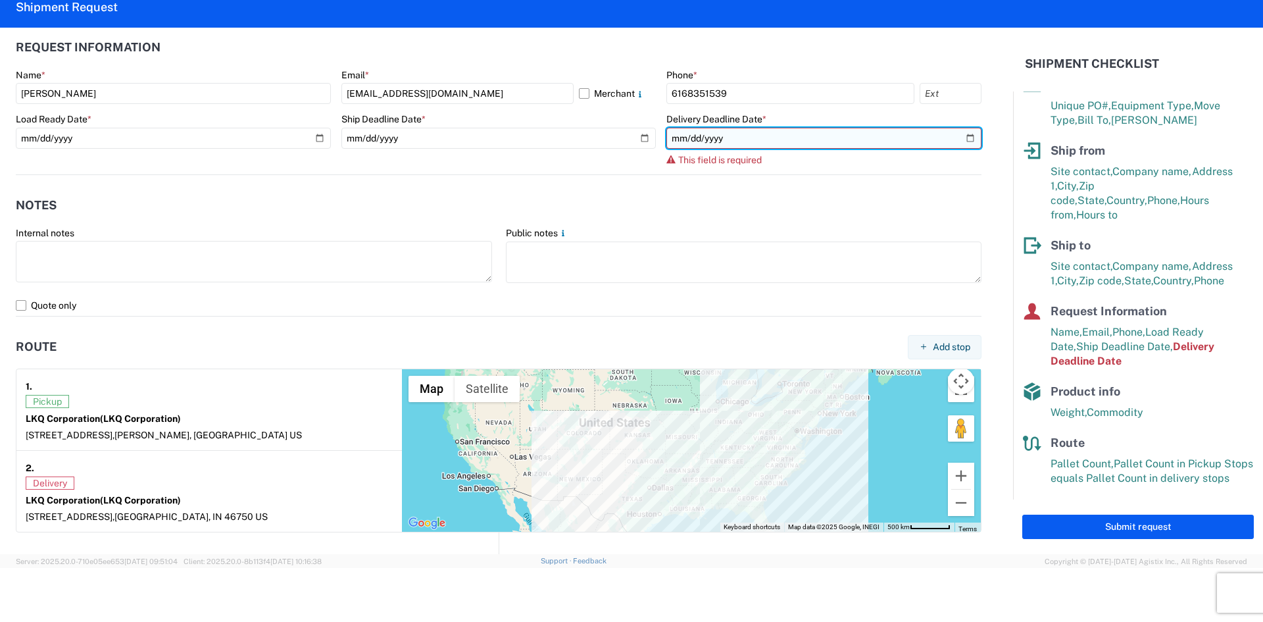
click at [962, 138] on input "date" at bounding box center [824, 138] width 315 height 21
type input "[DATE]"
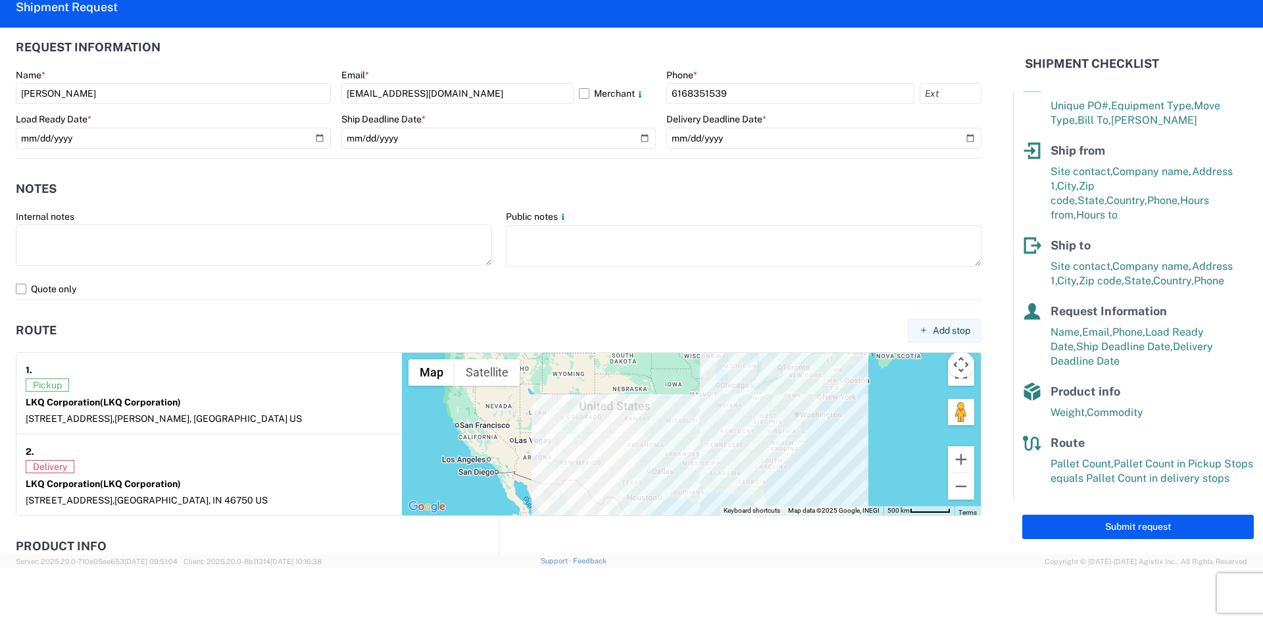
click at [1138, 527] on button "Submit request" at bounding box center [1139, 527] width 232 height 24
